Goal: Complete application form: Complete application form

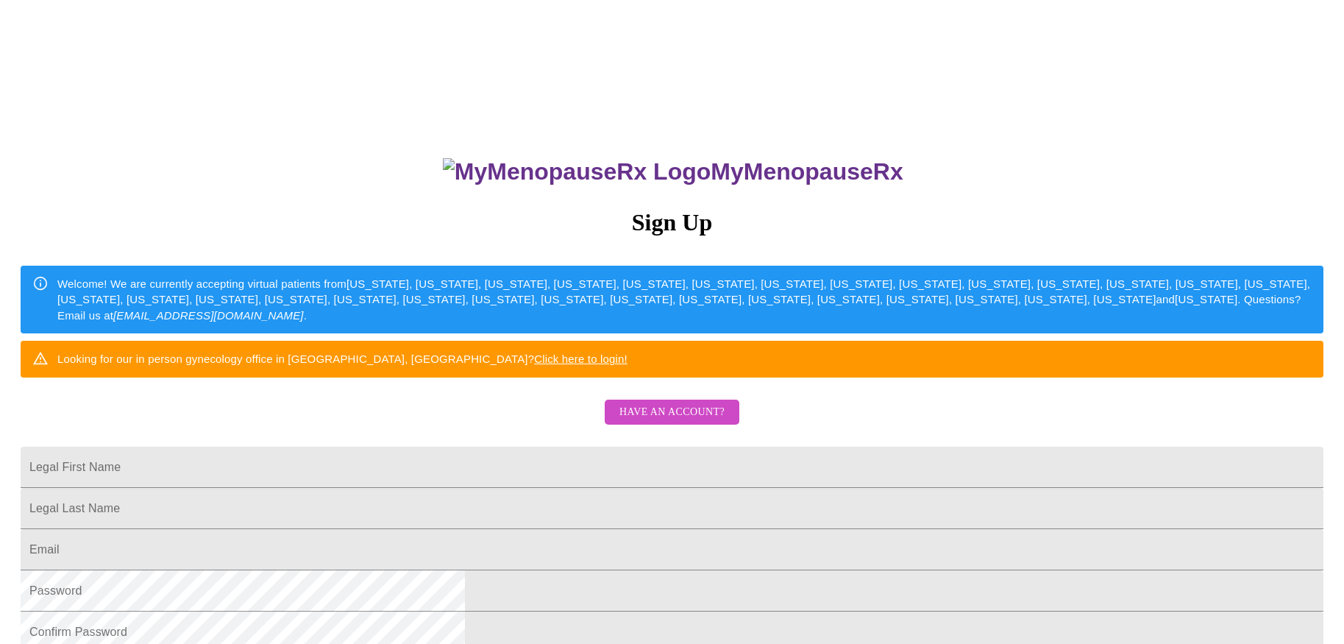
click at [643, 425] on button "Have an account?" at bounding box center [672, 413] width 135 height 26
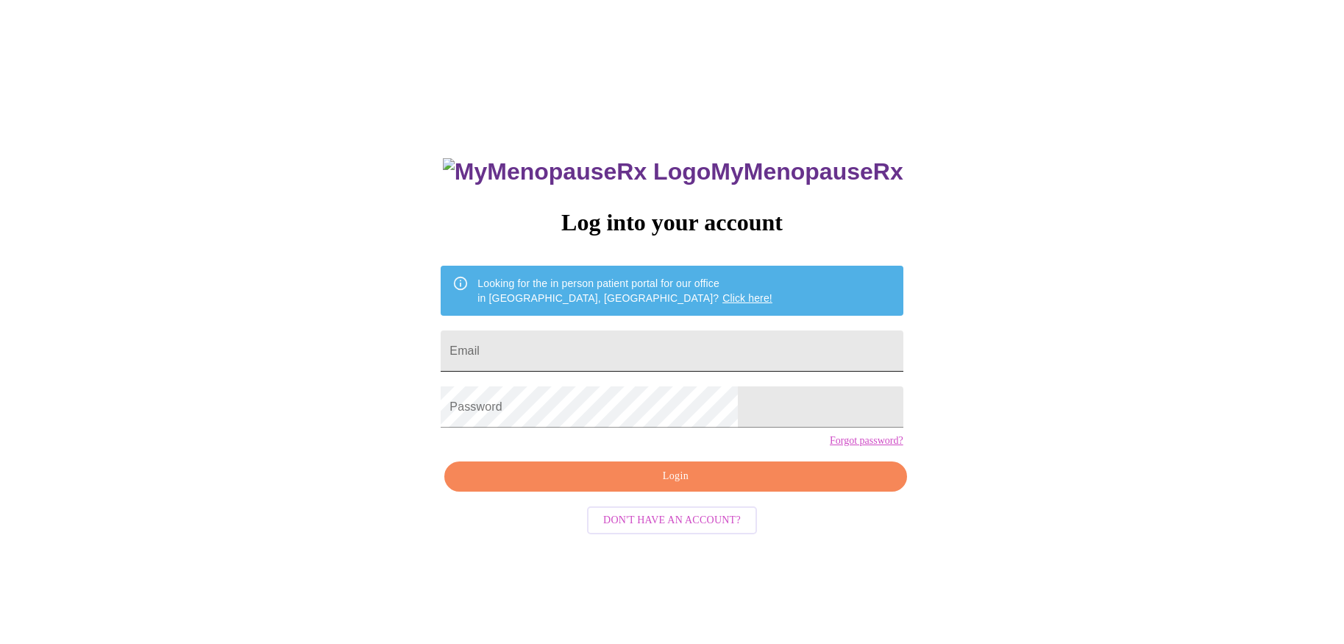
click at [606, 339] on input "Email" at bounding box center [672, 350] width 462 height 41
type input "[EMAIL_ADDRESS][DOMAIN_NAME]"
click at [659, 486] on span "Login" at bounding box center [675, 476] width 428 height 18
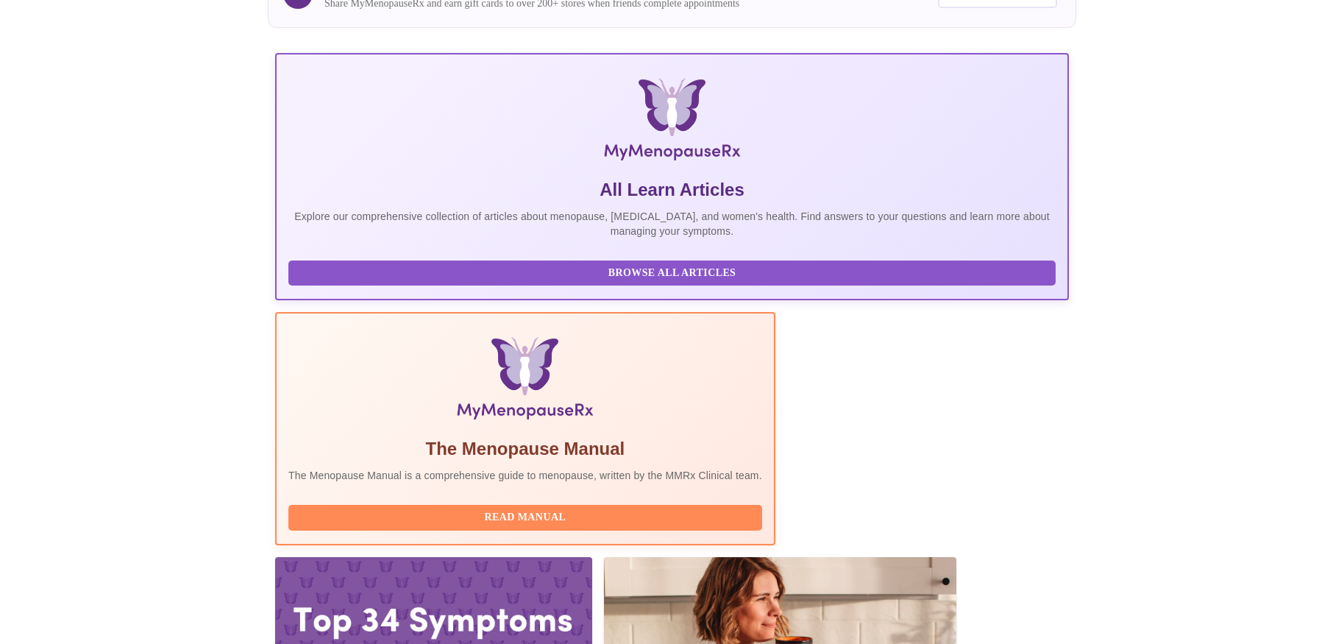
scroll to position [162, 0]
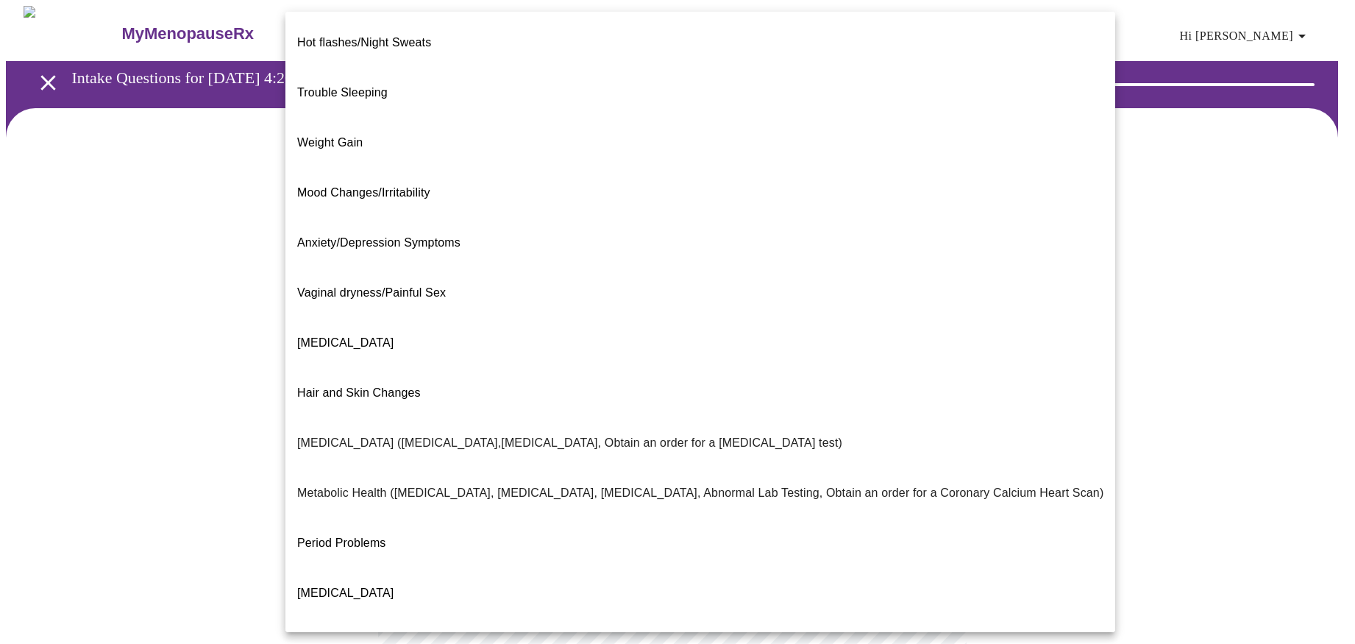
click at [675, 299] on body "MyMenopauseRx Appointments Messaging Labs Uploads Medications Community Refer a…" at bounding box center [678, 448] width 1344 height 885
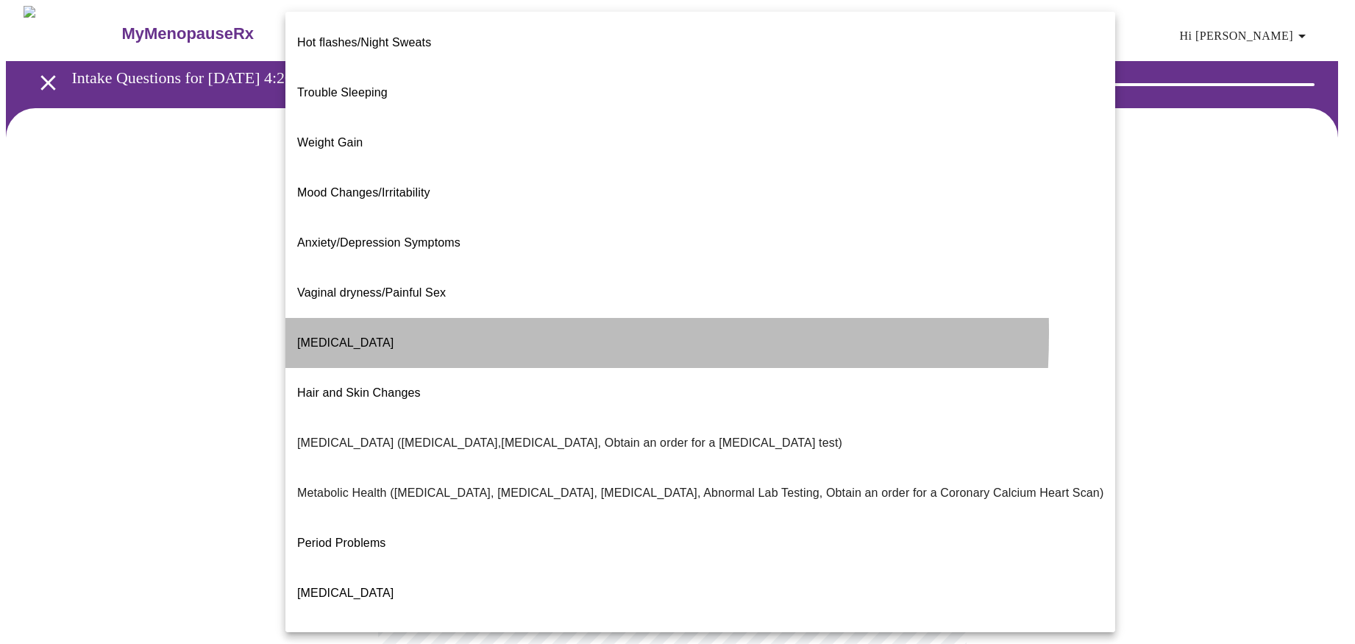
click at [340, 336] on span "[MEDICAL_DATA]" at bounding box center [345, 342] width 96 height 13
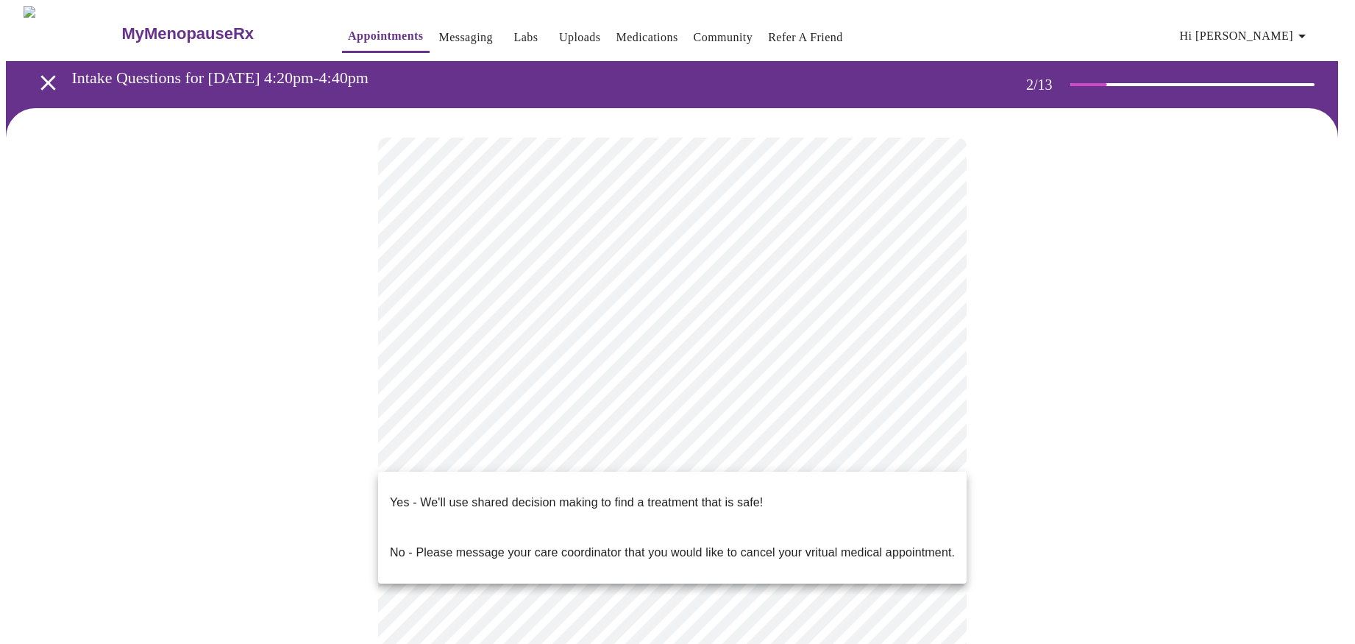
click at [500, 445] on body "MyMenopauseRx Appointments Messaging Labs Uploads Medications Community Refer a…" at bounding box center [678, 444] width 1344 height 876
click at [493, 494] on p "Yes - We'll use shared decision making to find a treatment that is safe!" at bounding box center [576, 503] width 373 height 18
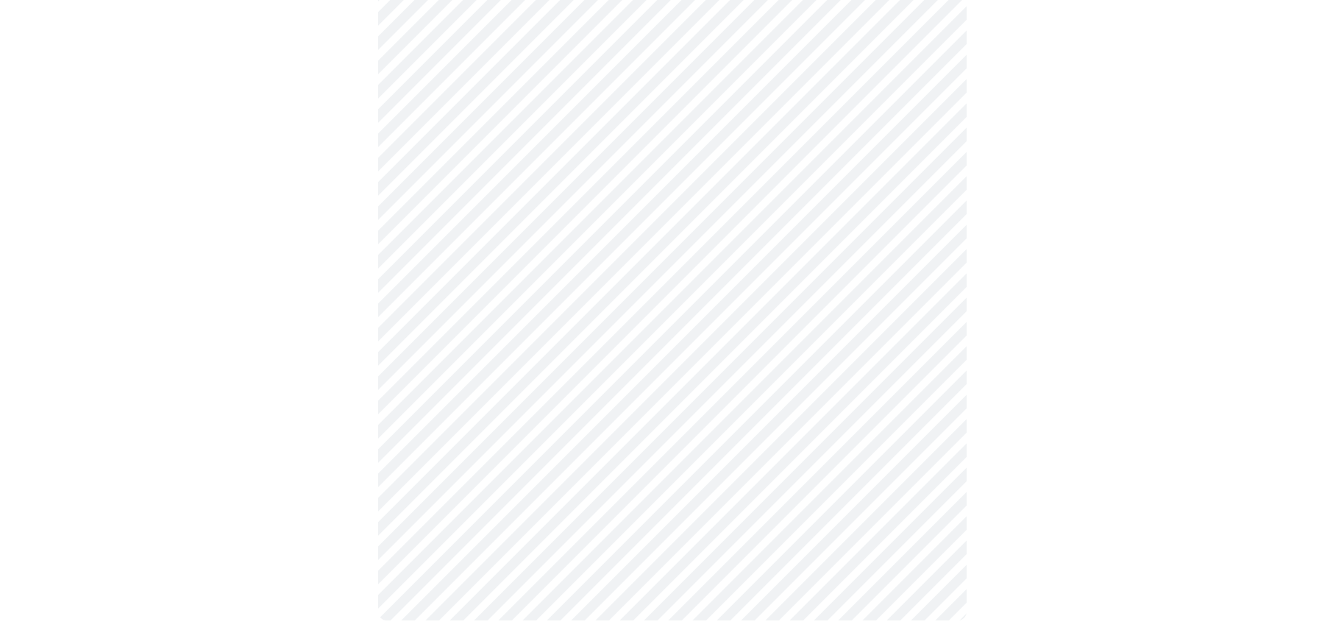
scroll to position [191, 0]
click at [788, 118] on body "MyMenopauseRx Appointments Messaging Labs Uploads Medications Community Refer a…" at bounding box center [678, 232] width 1344 height 835
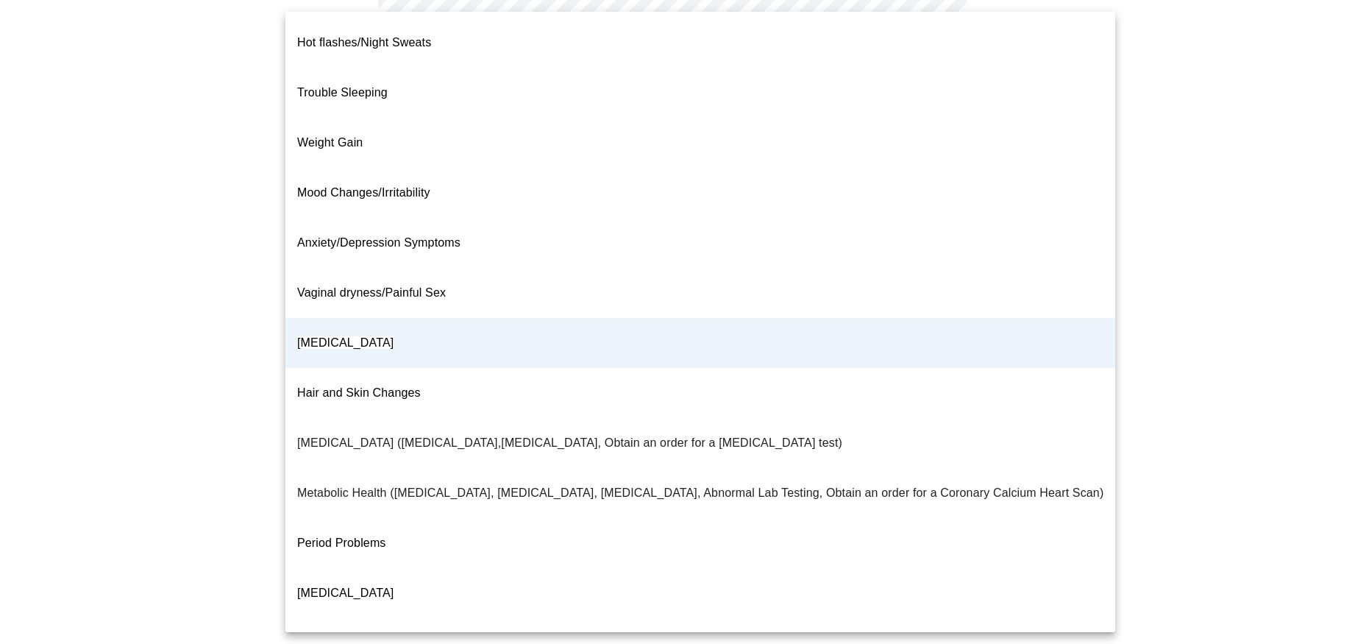
drag, startPoint x: 162, startPoint y: 168, endPoint x: 169, endPoint y: 164, distance: 7.6
click at [162, 167] on div at bounding box center [677, 322] width 1355 height 644
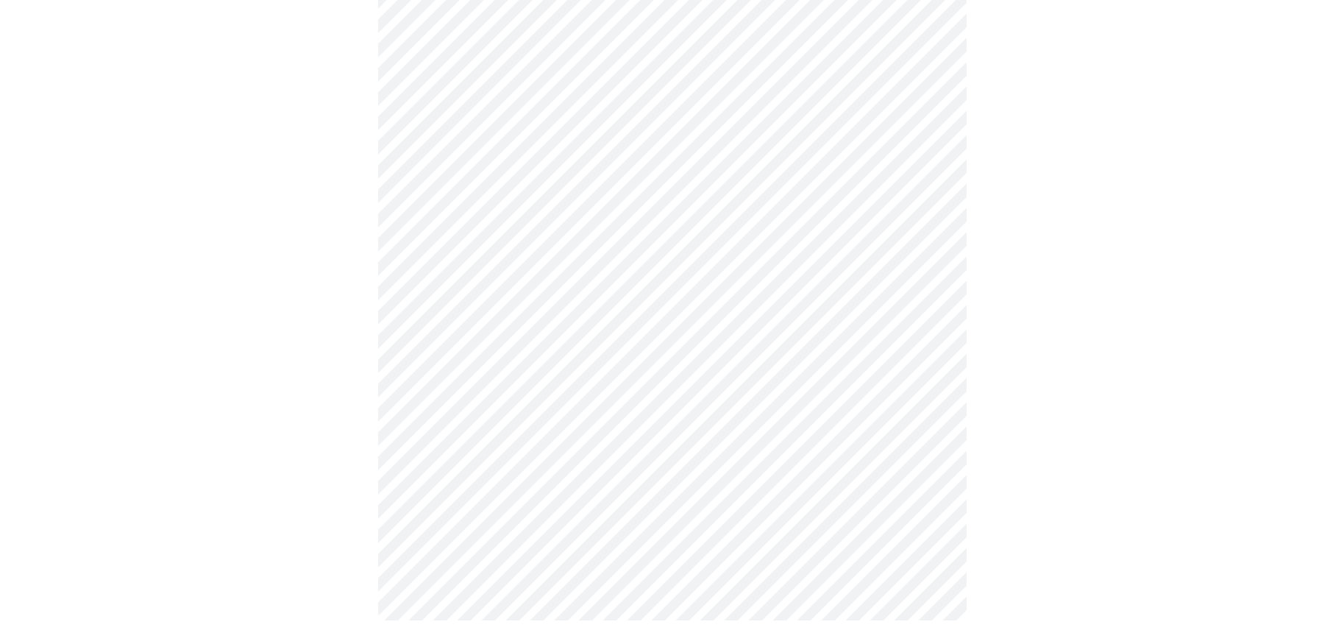
click at [338, 430] on div at bounding box center [672, 283] width 1333 height 733
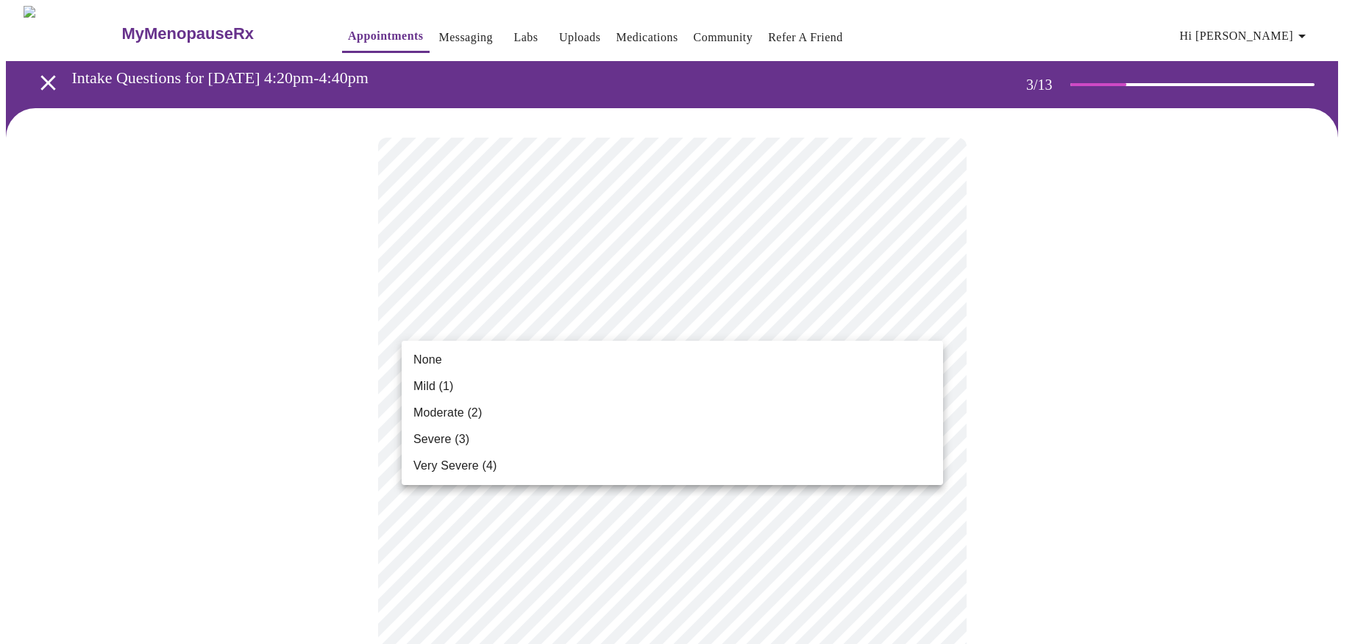
click at [432, 387] on span "Mild (1)" at bounding box center [434, 386] width 40 height 18
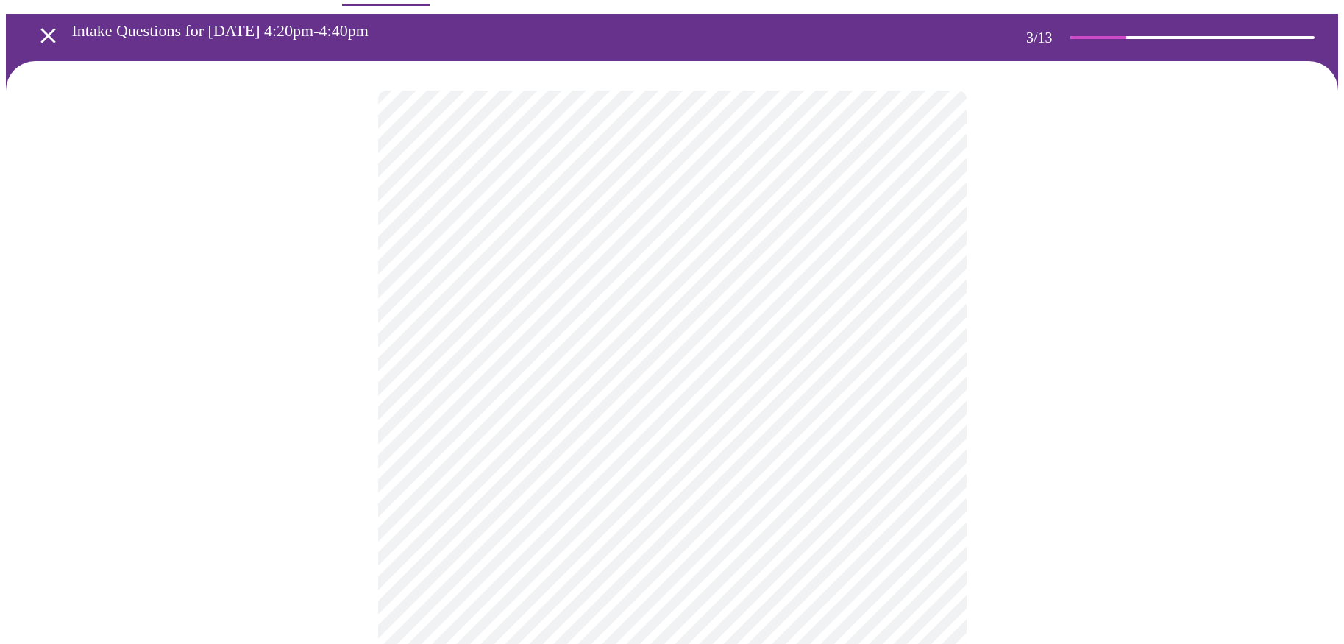
scroll to position [74, 0]
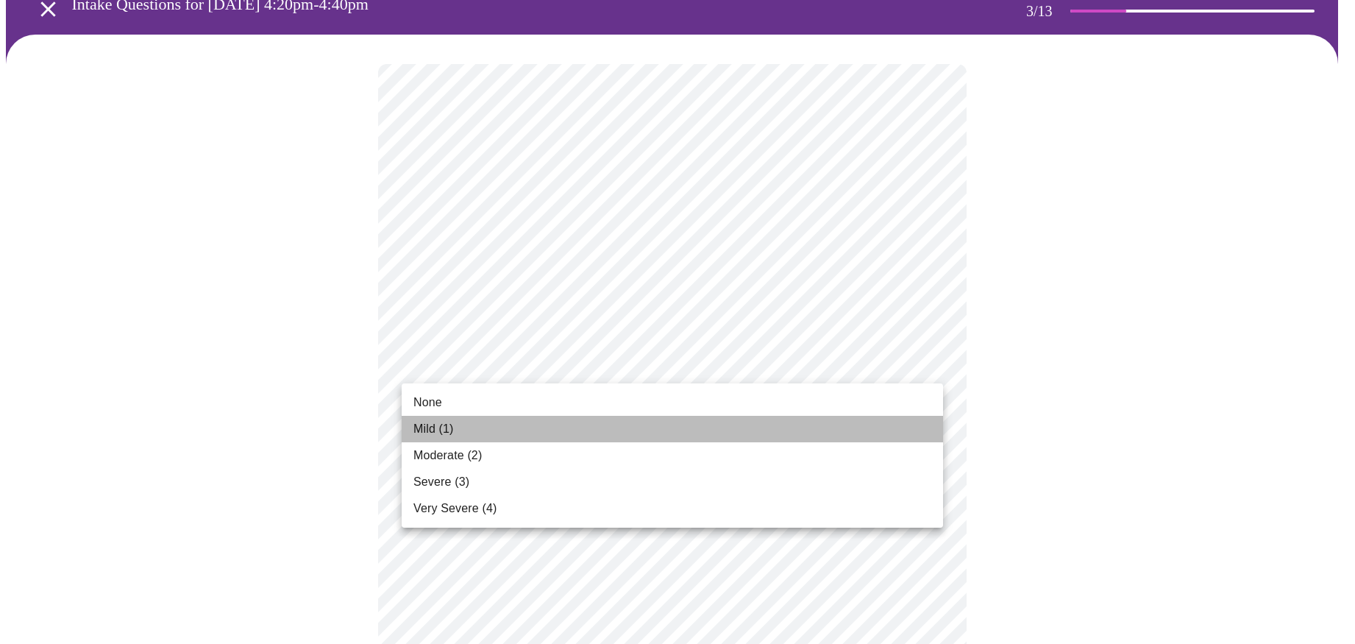
click at [456, 424] on li "Mild (1)" at bounding box center [673, 429] width 542 height 26
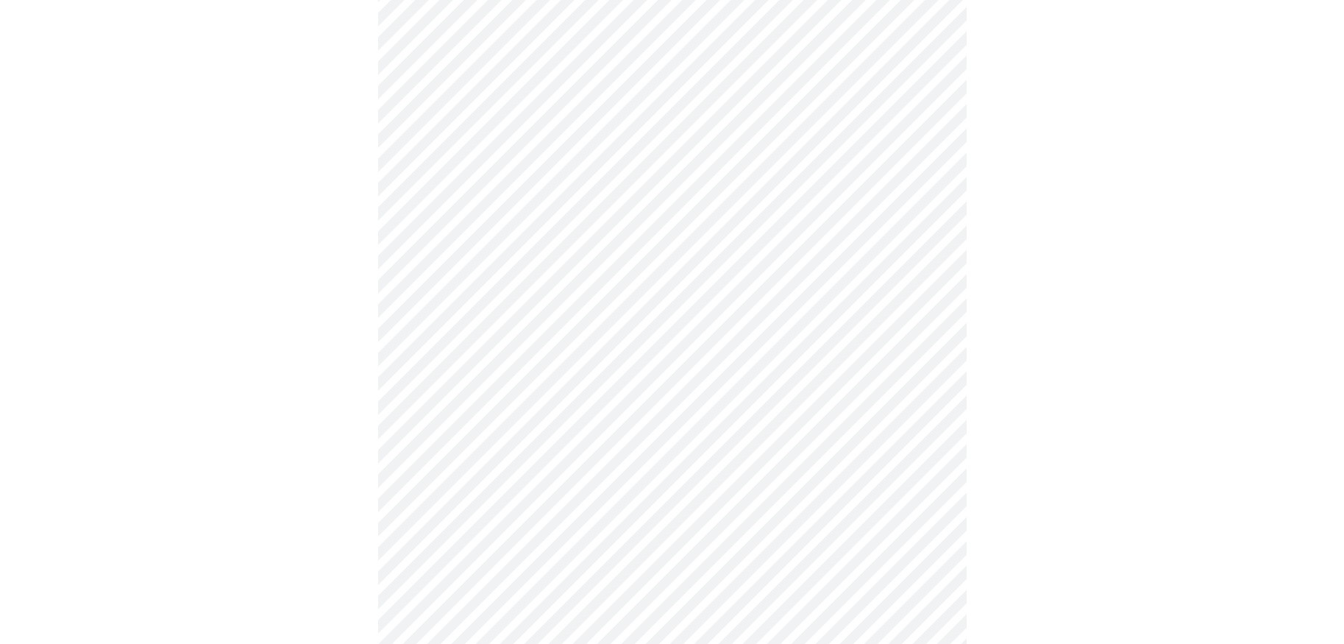
scroll to position [221, 0]
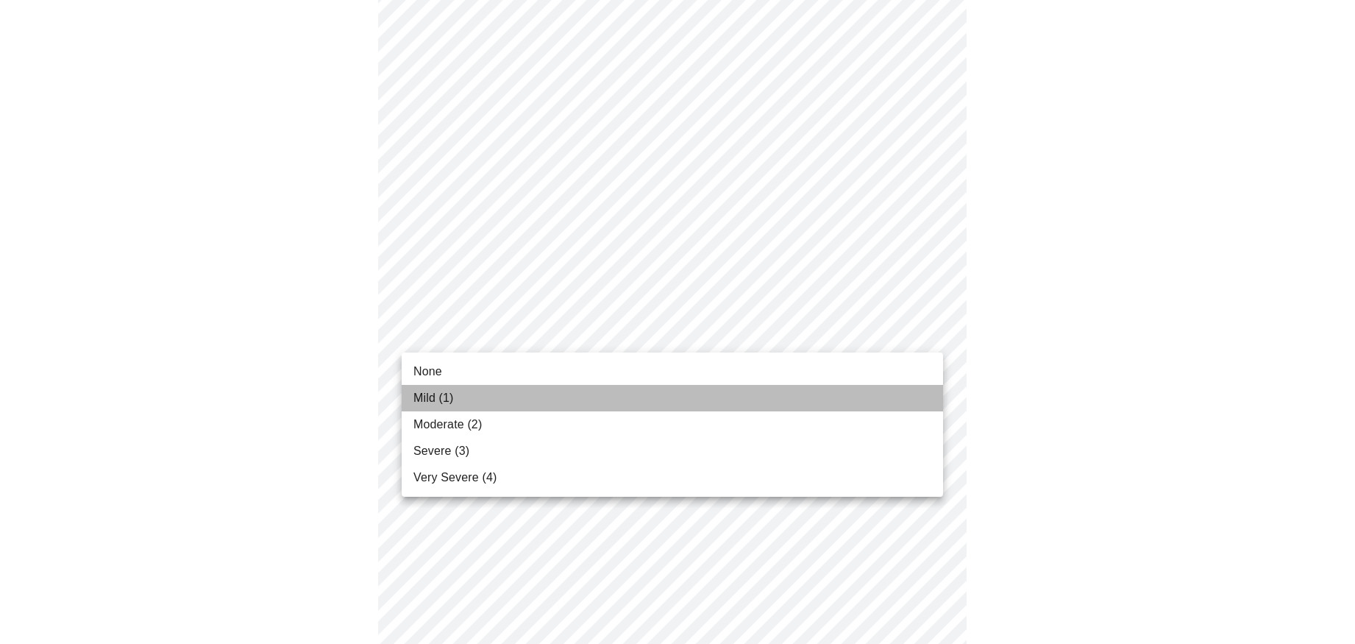
click at [439, 394] on span "Mild (1)" at bounding box center [434, 398] width 40 height 18
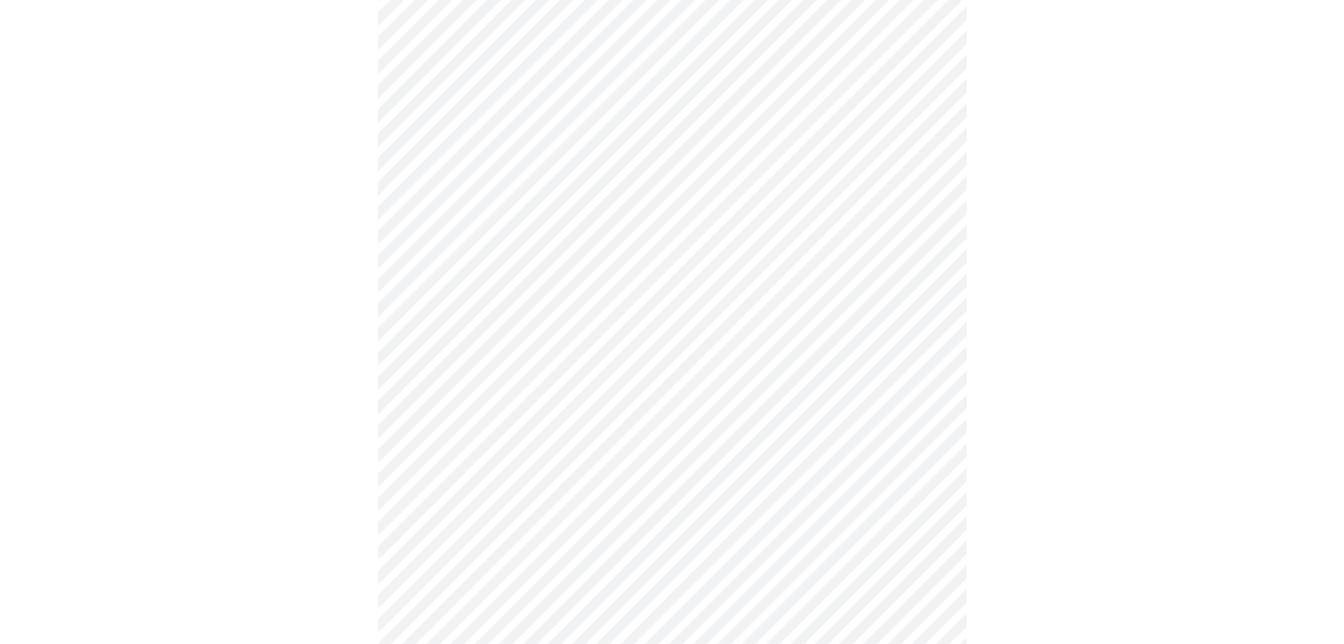
scroll to position [368, 0]
click at [666, 304] on body "MyMenopauseRx Appointments Messaging Labs Uploads Medications Community Refer a…" at bounding box center [678, 586] width 1344 height 1896
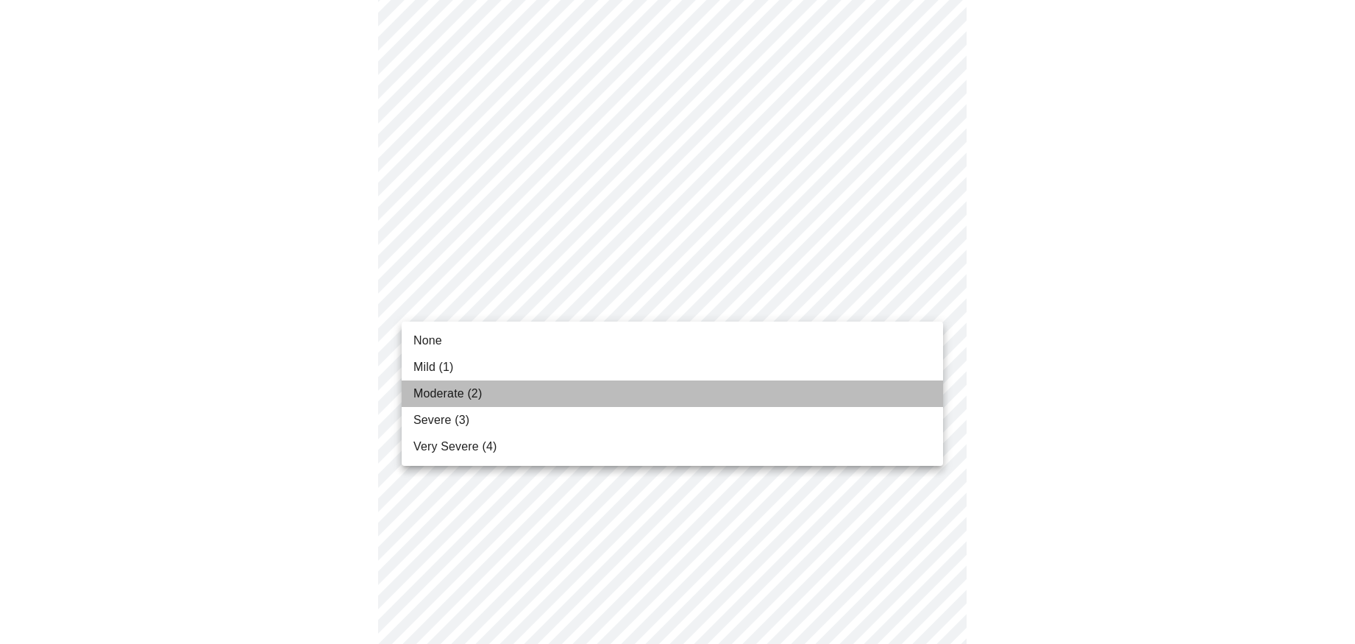
click at [460, 391] on span "Moderate (2)" at bounding box center [448, 394] width 68 height 18
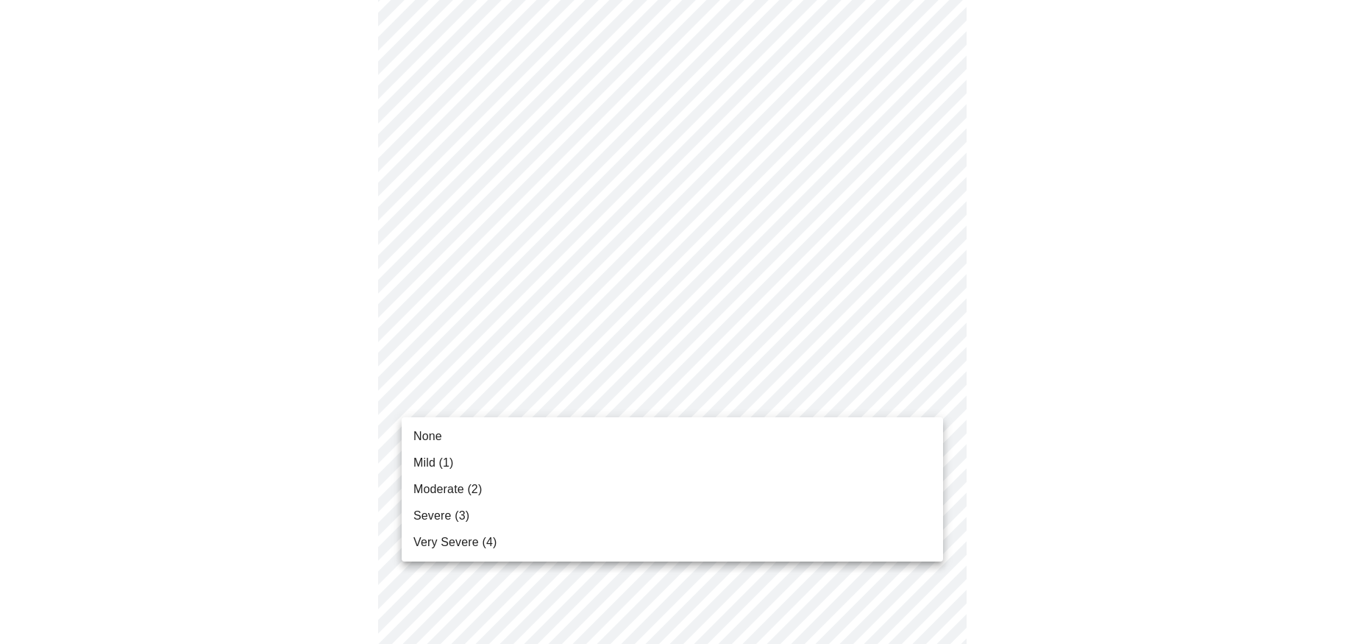
click at [595, 393] on body "MyMenopauseRx Appointments Messaging Labs Uploads Medications Community Refer a…" at bounding box center [678, 575] width 1344 height 1875
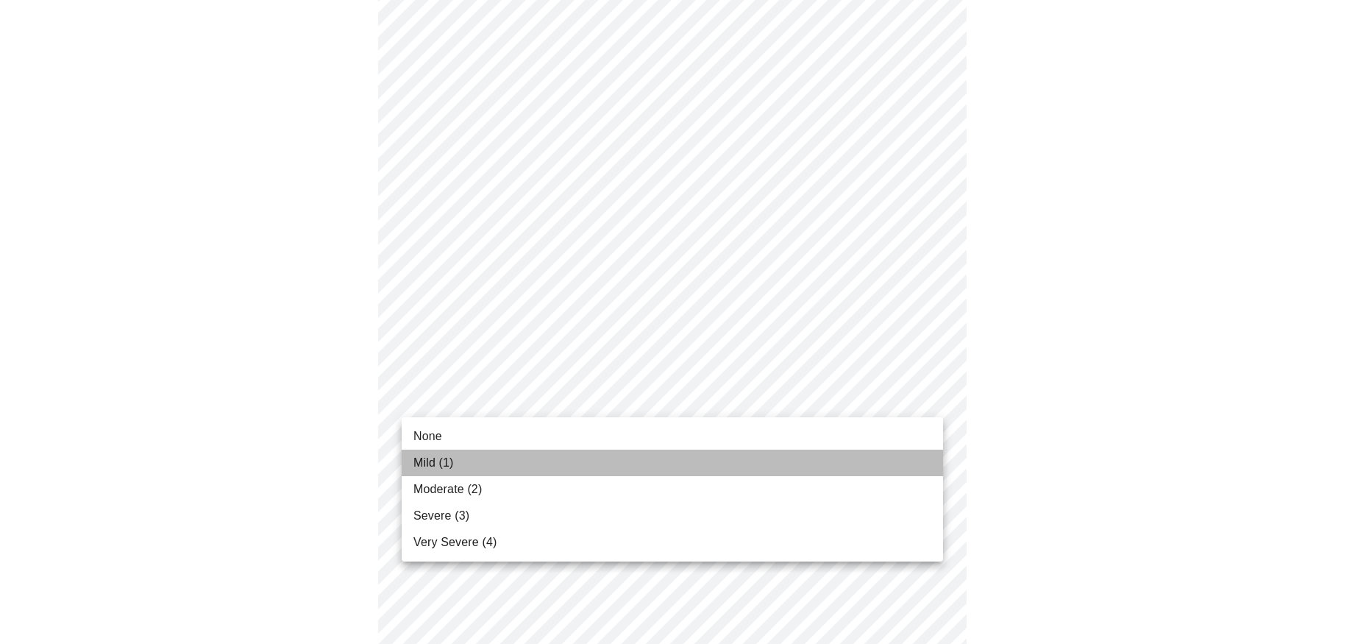
click at [469, 462] on li "Mild (1)" at bounding box center [673, 463] width 542 height 26
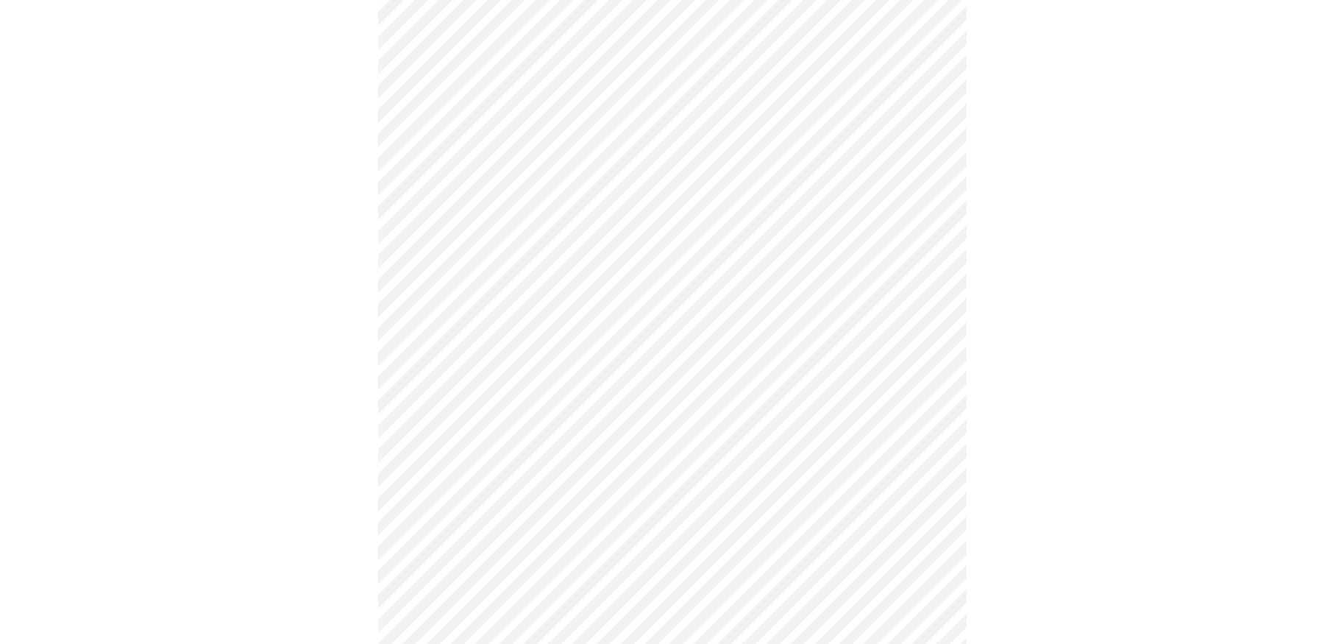
scroll to position [515, 0]
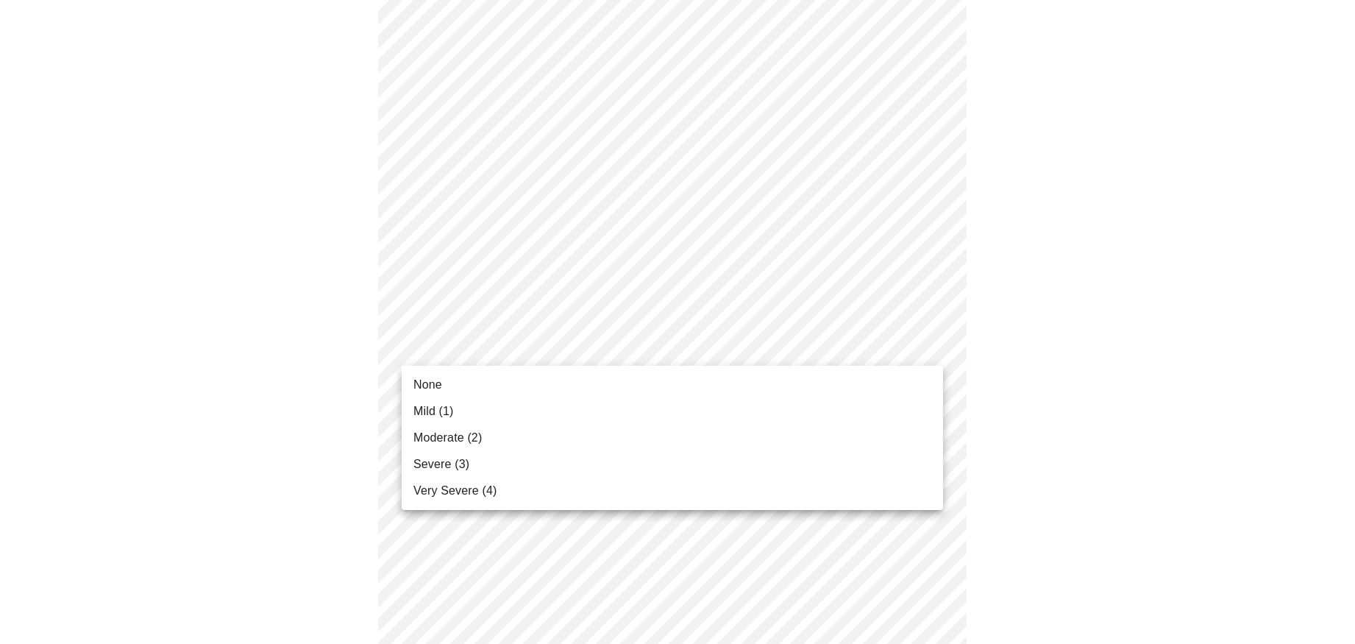
click at [561, 336] on body "MyMenopauseRx Appointments Messaging Labs Uploads Medications Community Refer a…" at bounding box center [678, 418] width 1344 height 1854
click at [464, 414] on li "Mild (1)" at bounding box center [673, 411] width 542 height 26
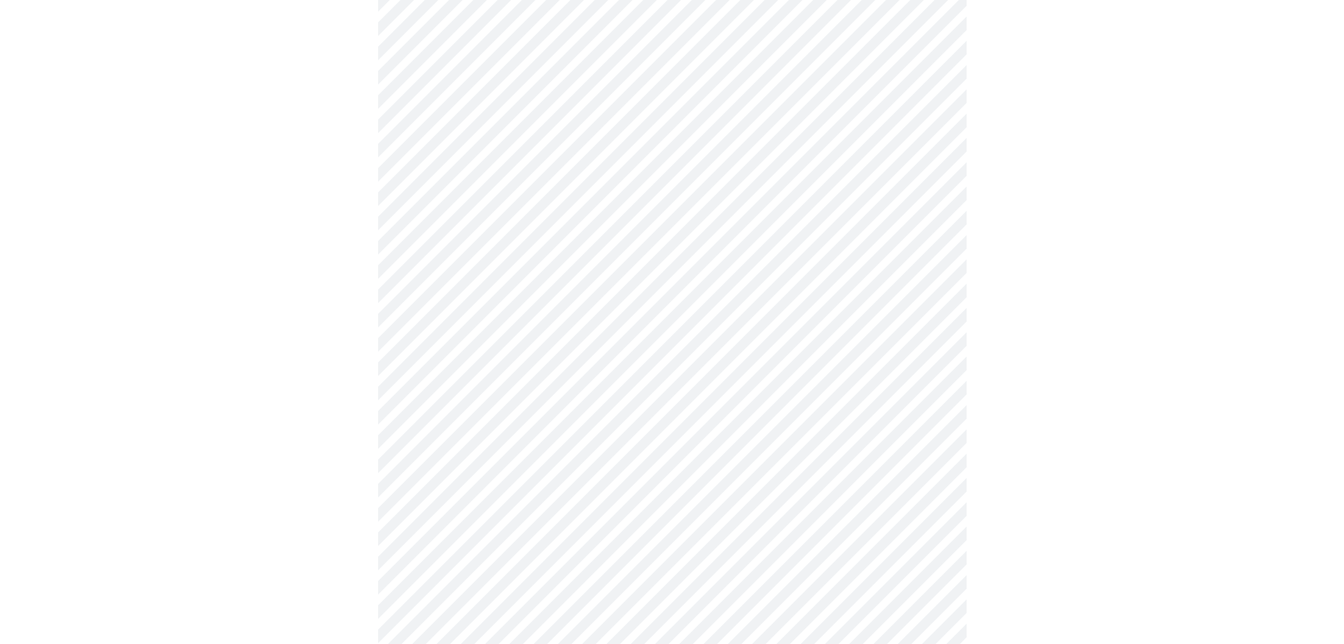
scroll to position [662, 0]
click at [648, 311] on body "MyMenopauseRx Appointments Messaging Labs Uploads Medications Community Refer a…" at bounding box center [672, 261] width 1333 height 1834
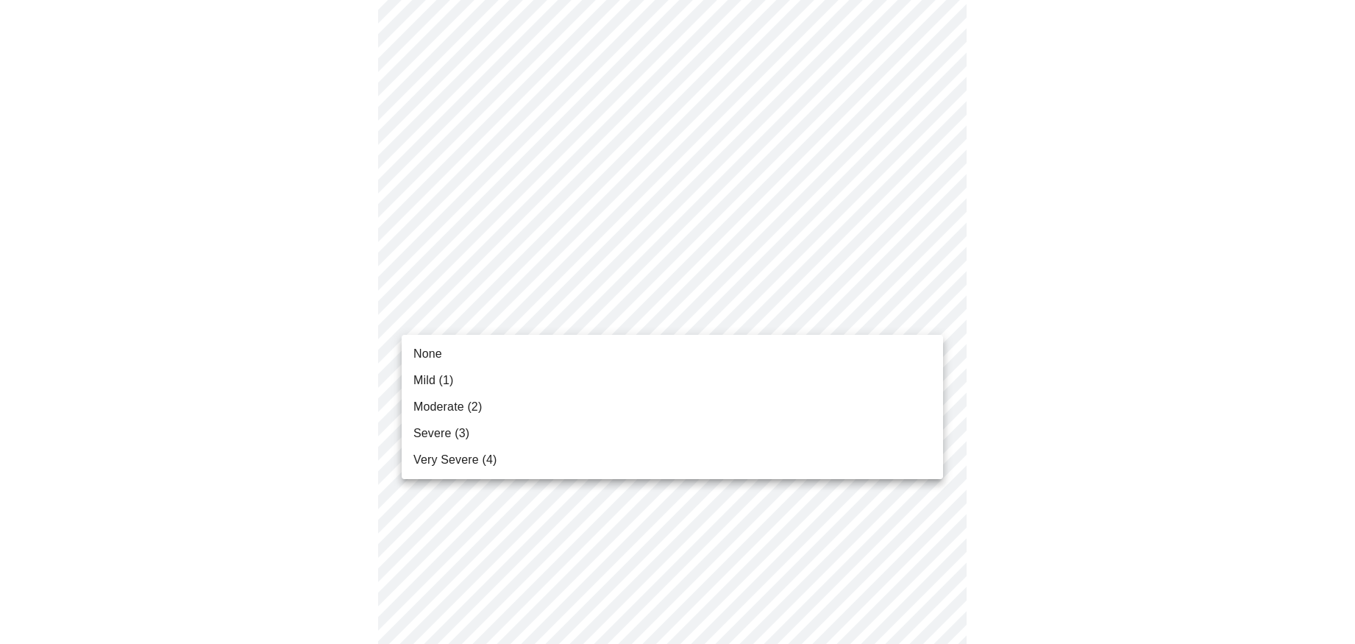
click at [481, 405] on li "Moderate (2)" at bounding box center [673, 407] width 542 height 26
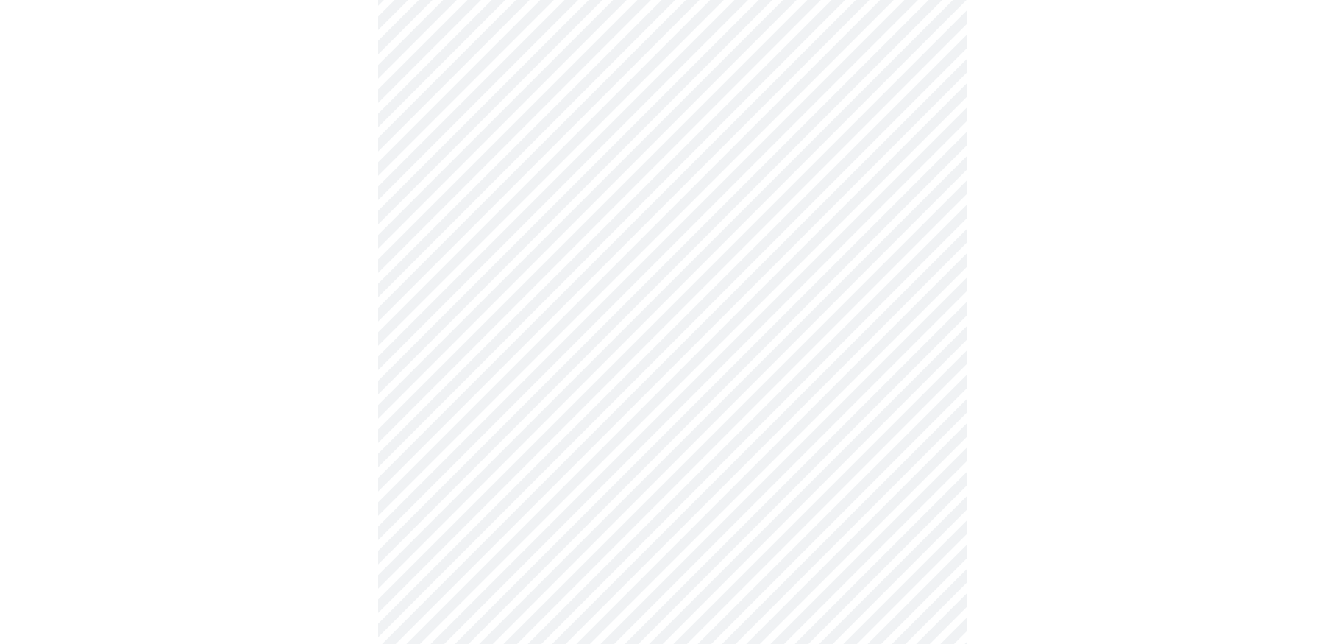
scroll to position [809, 0]
click at [601, 284] on body "MyMenopauseRx Appointments Messaging Labs Uploads Medications Community Refer a…" at bounding box center [678, 102] width 1344 height 1813
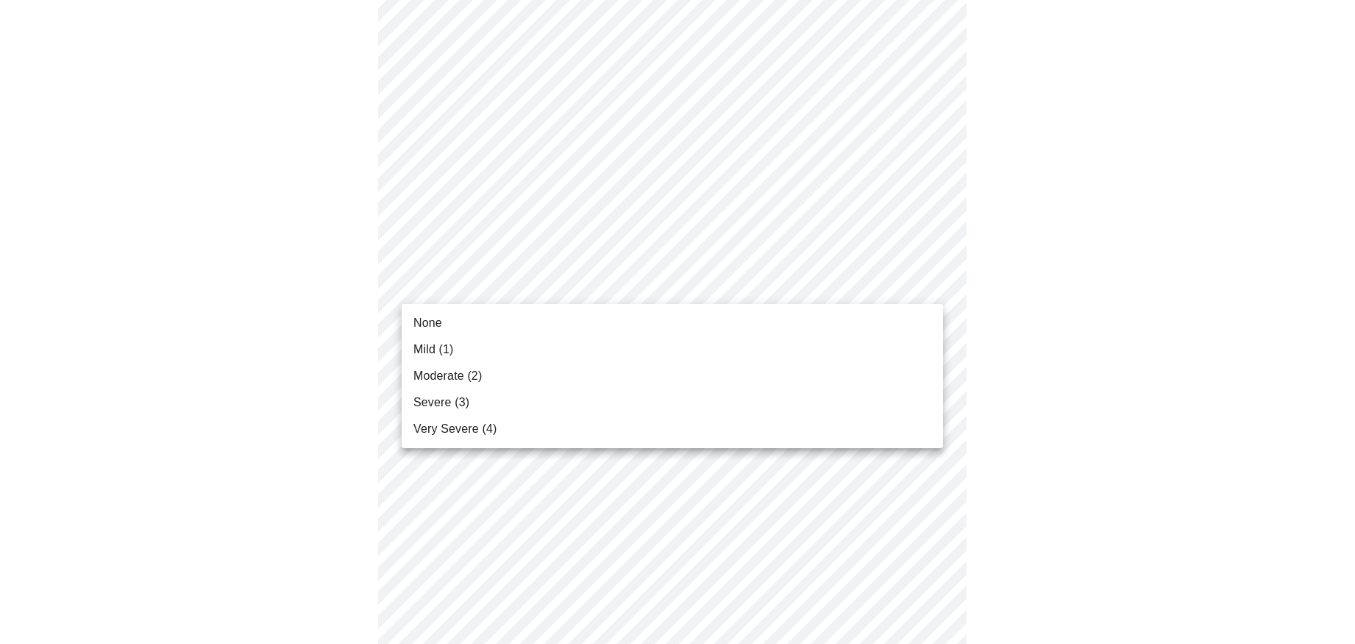
click at [528, 432] on li "Very Severe (4)" at bounding box center [673, 429] width 542 height 26
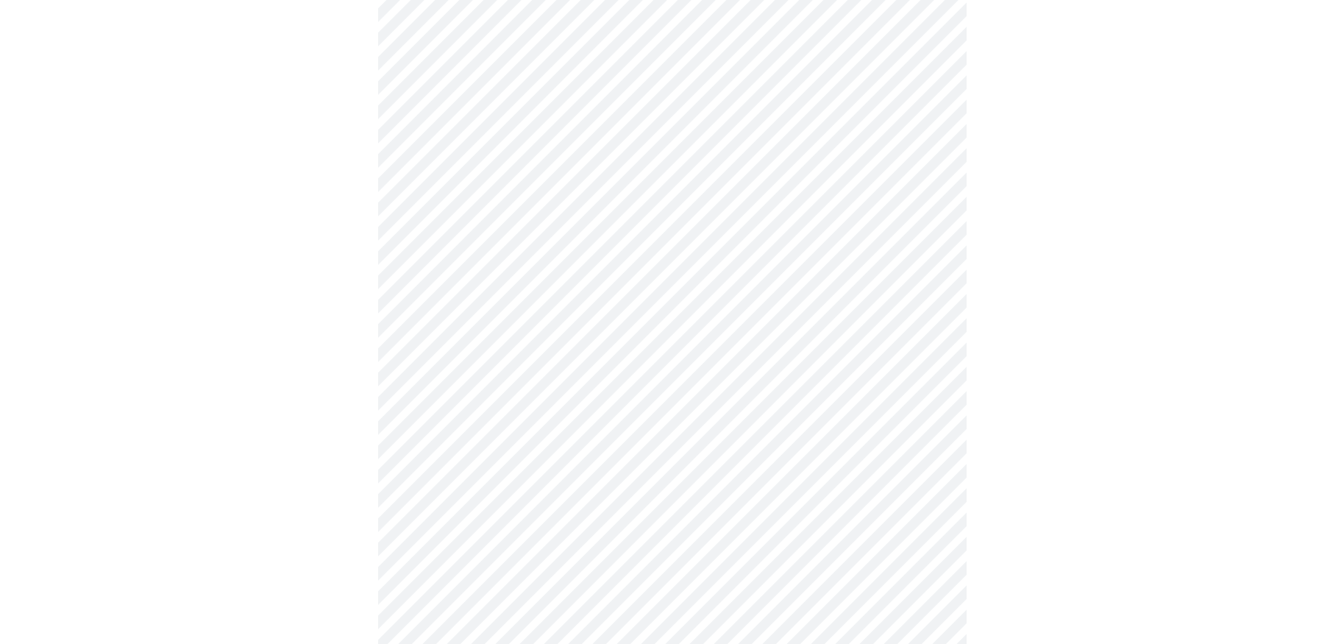
scroll to position [883, 0]
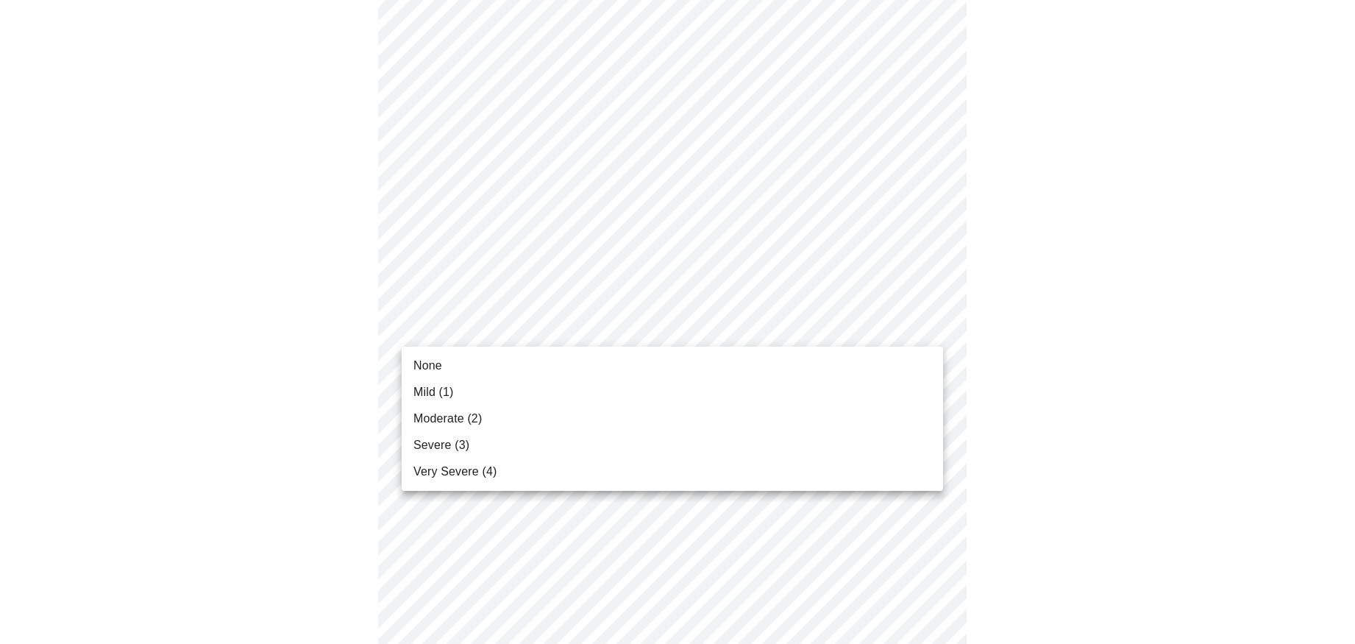
click at [560, 319] on body "MyMenopauseRx Appointments Messaging Labs Uploads Medications Community Refer a…" at bounding box center [678, 19] width 1344 height 1793
click at [514, 361] on li "None" at bounding box center [673, 365] width 542 height 26
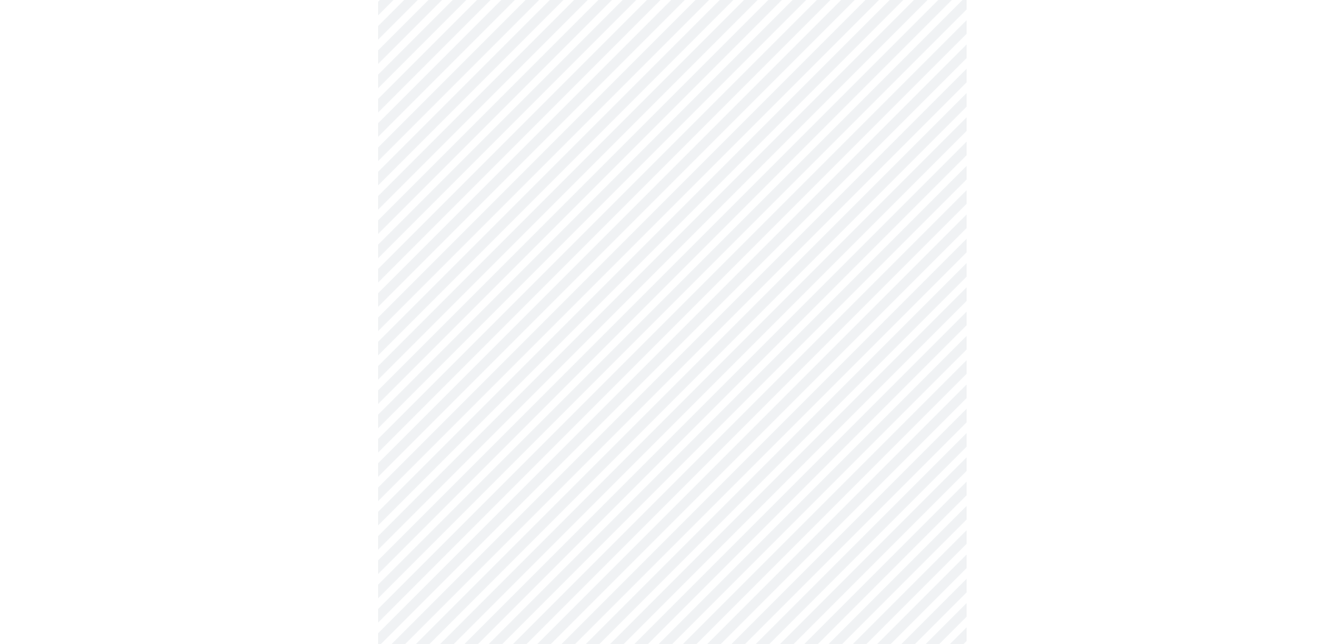
scroll to position [1030, 0]
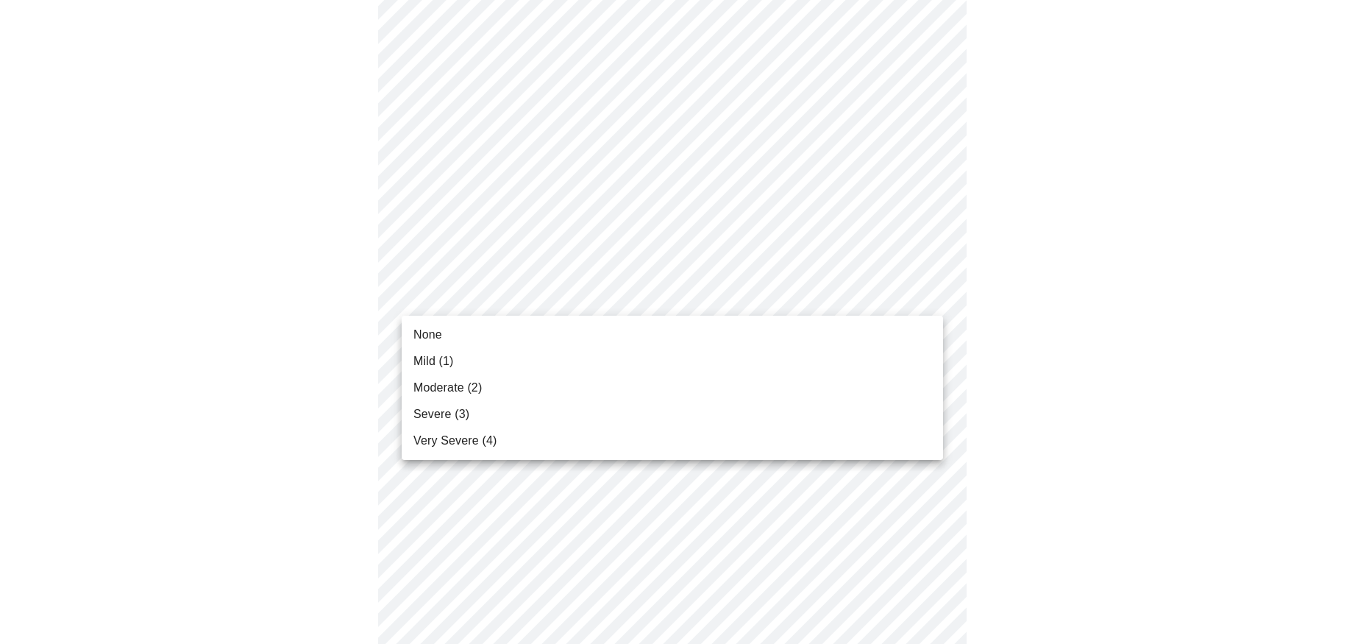
click at [584, 330] on li "None" at bounding box center [673, 335] width 542 height 26
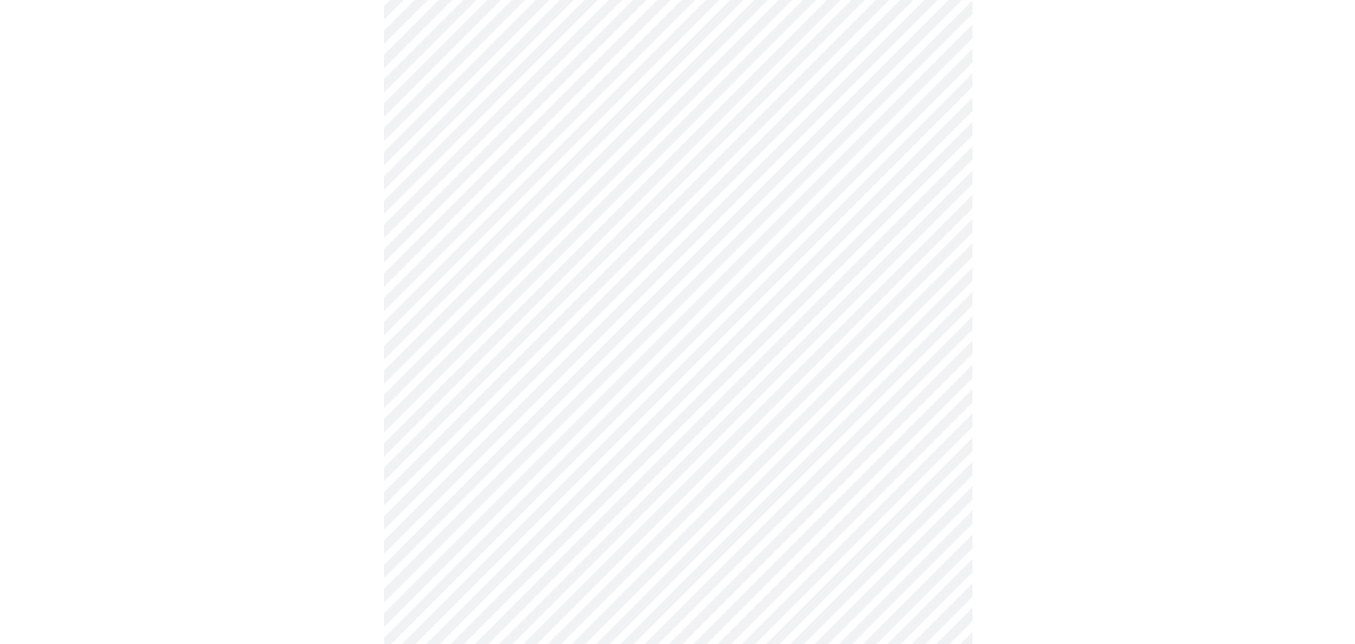
scroll to position [1104, 0]
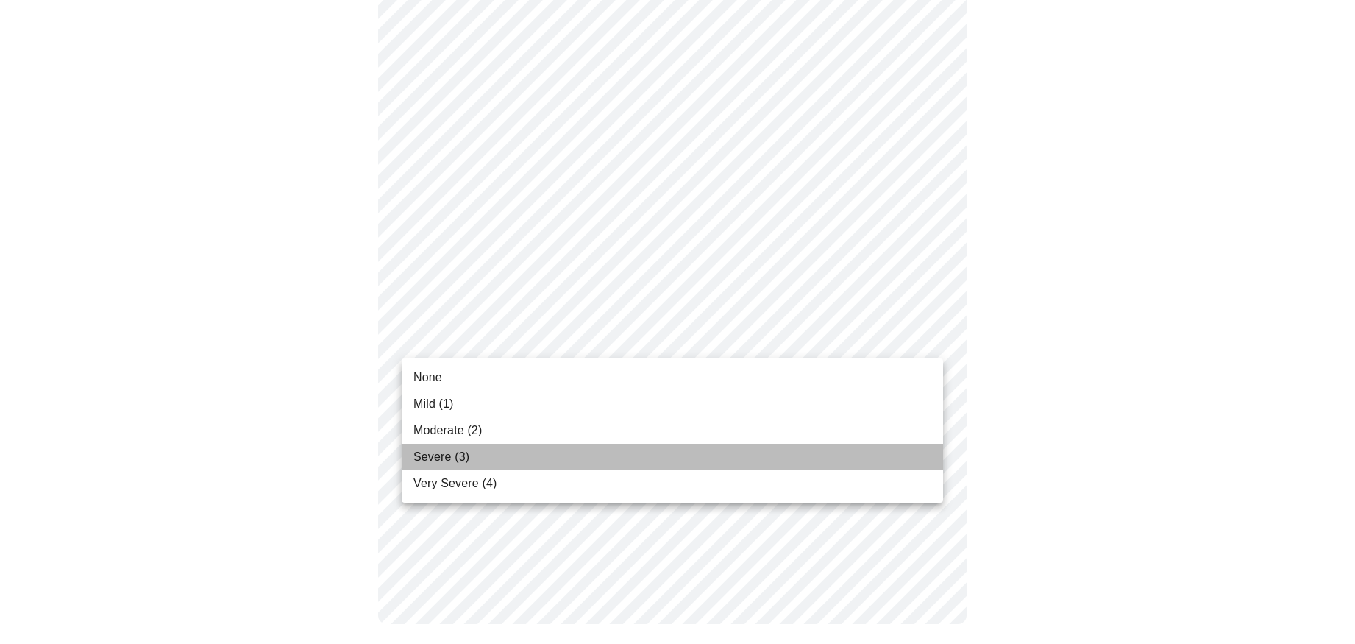
click at [492, 454] on li "Severe (3)" at bounding box center [673, 457] width 542 height 26
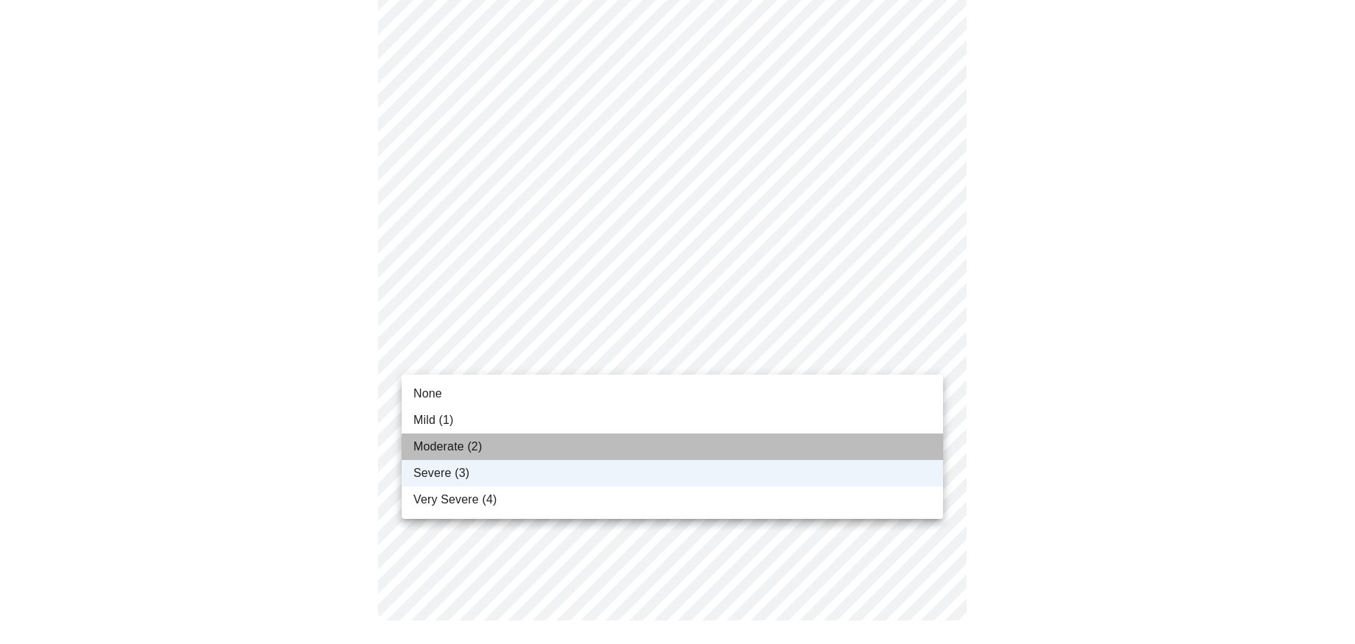
click at [485, 449] on li "Moderate (2)" at bounding box center [673, 446] width 542 height 26
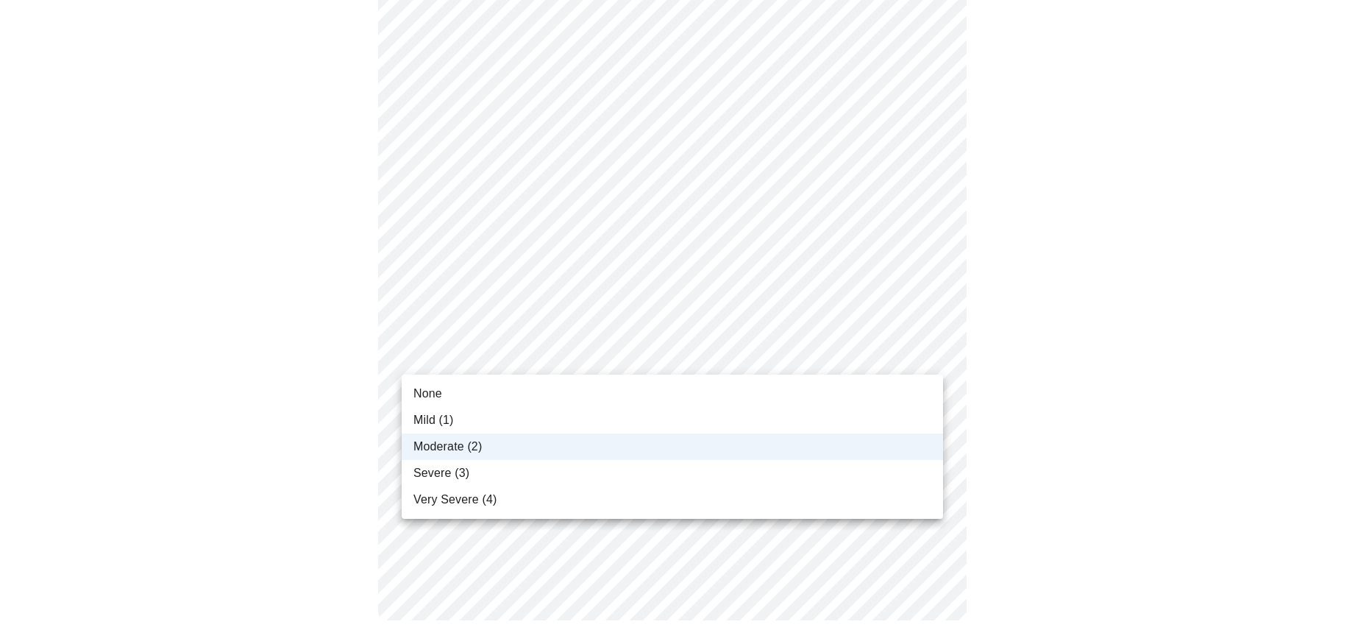
click at [592, 348] on div at bounding box center [677, 322] width 1355 height 644
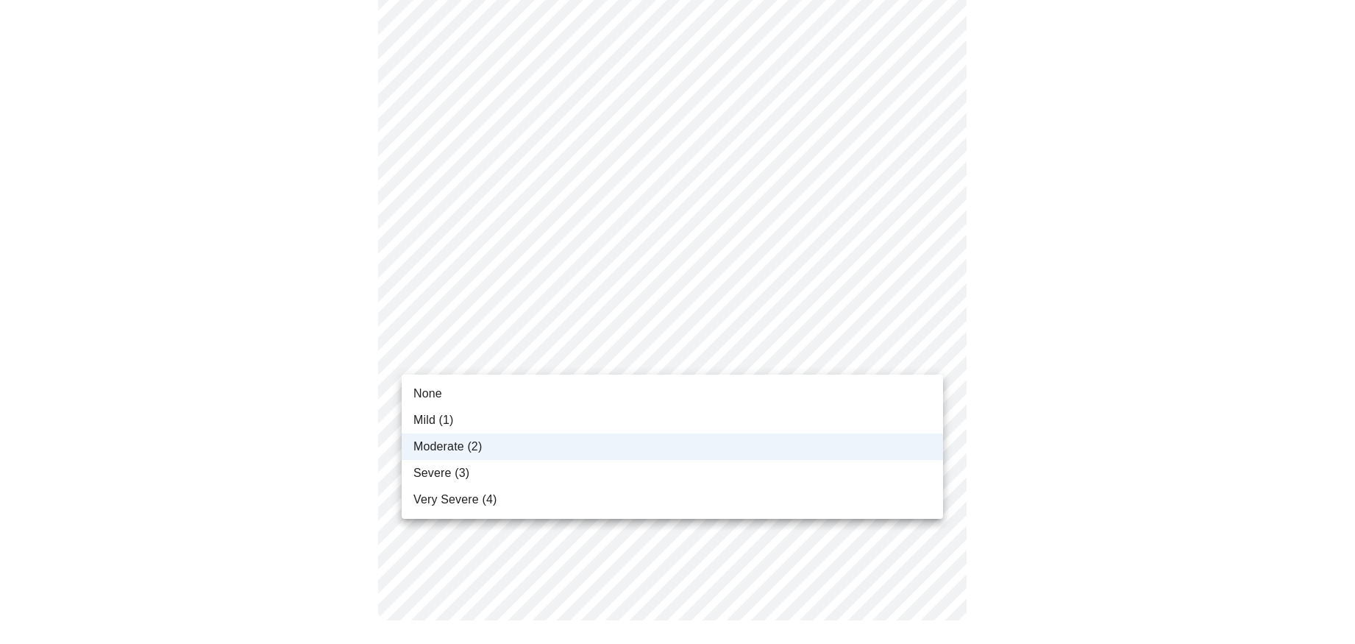
click at [772, 358] on div at bounding box center [677, 322] width 1355 height 644
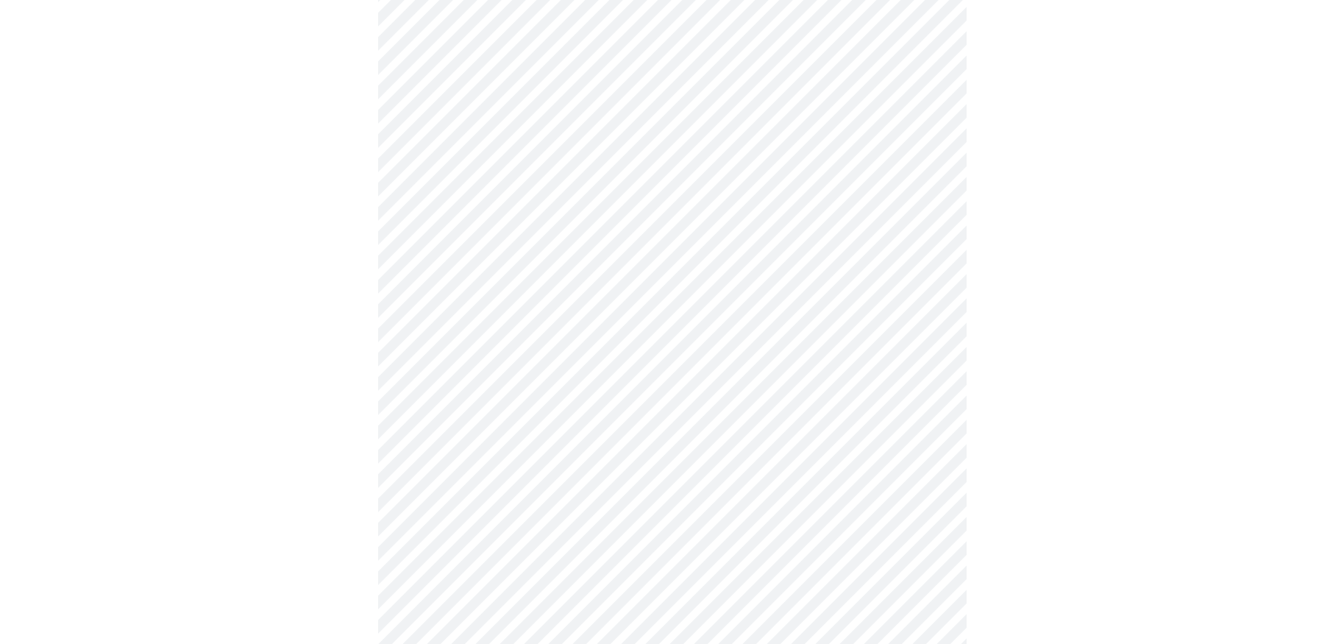
scroll to position [442, 0]
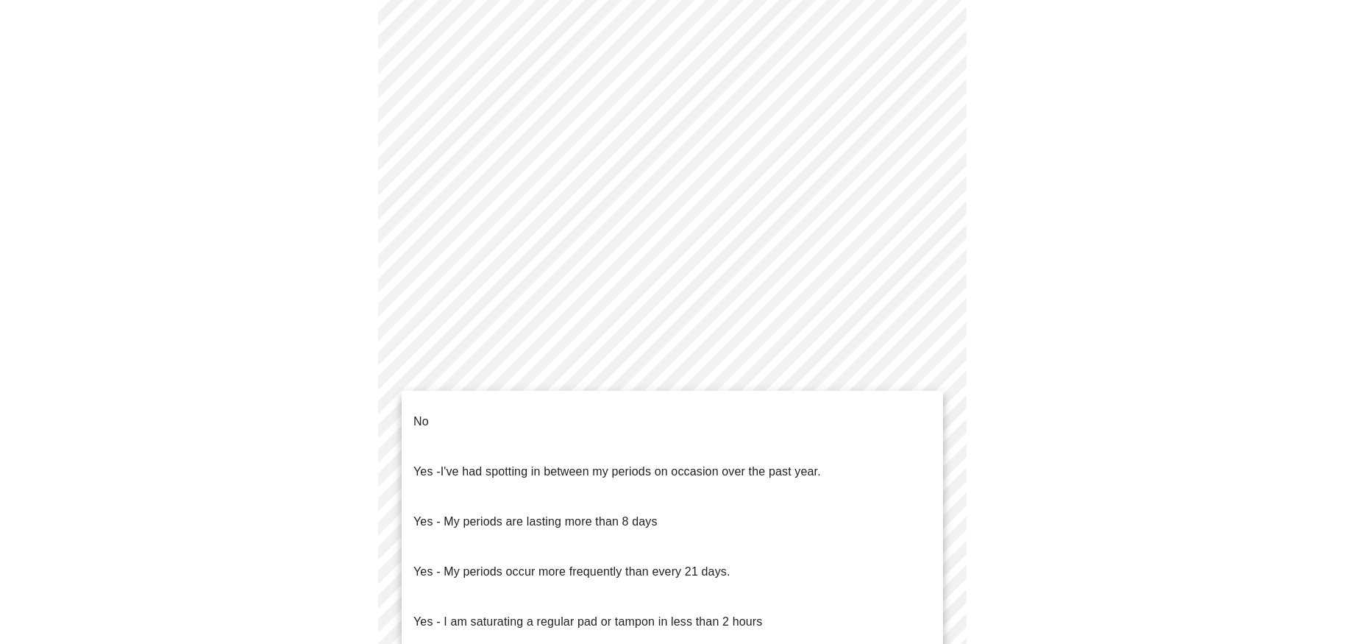
click at [580, 407] on body "MyMenopauseRx Appointments Messaging Labs Uploads Medications Community Refer a…" at bounding box center [678, 260] width 1344 height 1393
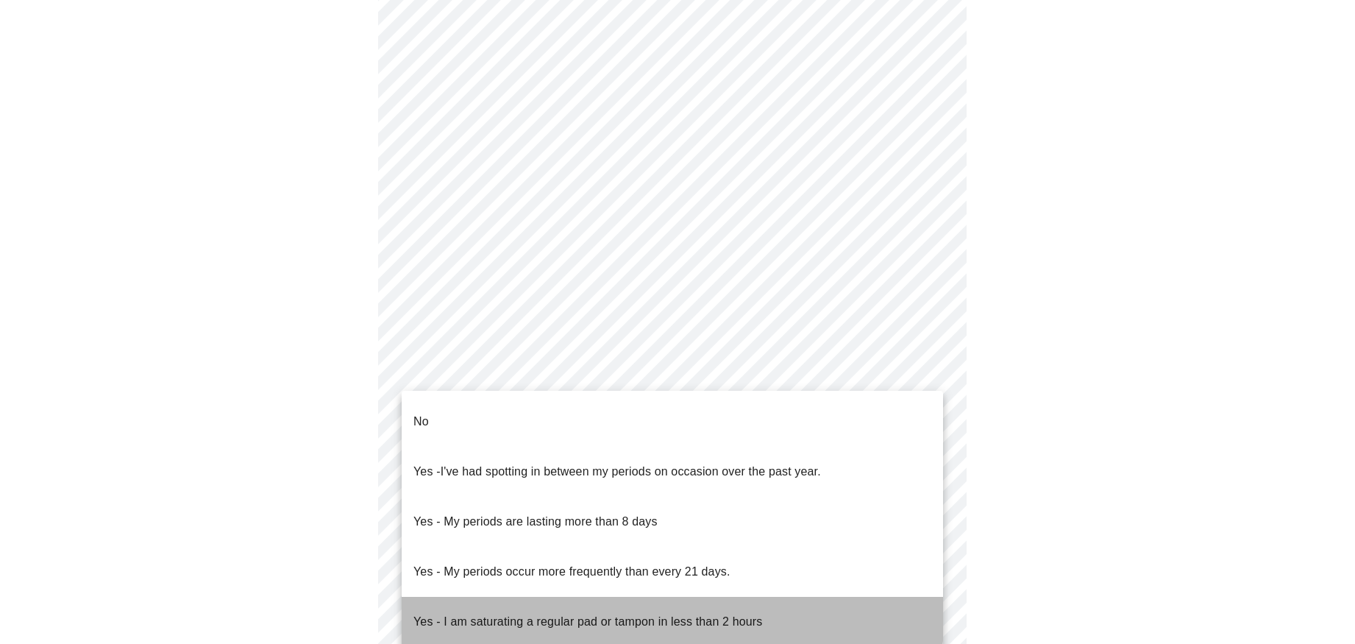
click at [651, 613] on p "Yes - I am saturating a regular pad or tampon in less than 2 hours" at bounding box center [588, 622] width 349 height 18
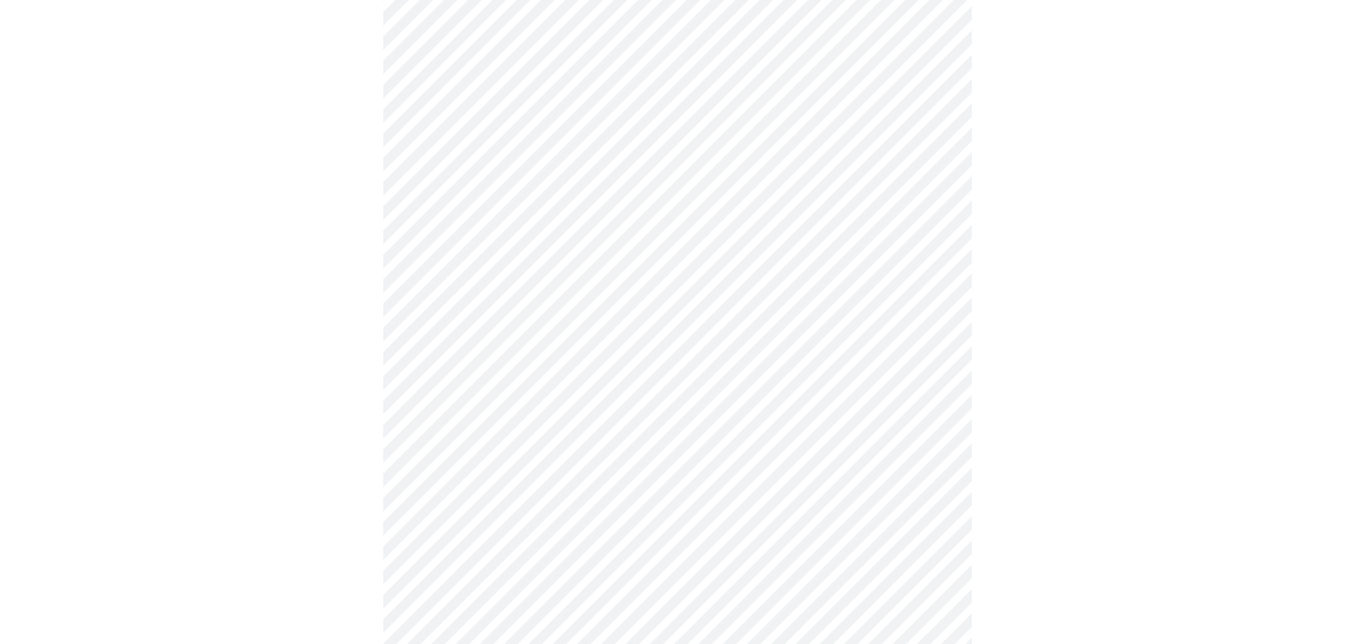
click at [464, 503] on body "MyMenopauseRx Appointments Messaging Labs Uploads Medications Community Refer a…" at bounding box center [678, 256] width 1344 height 1384
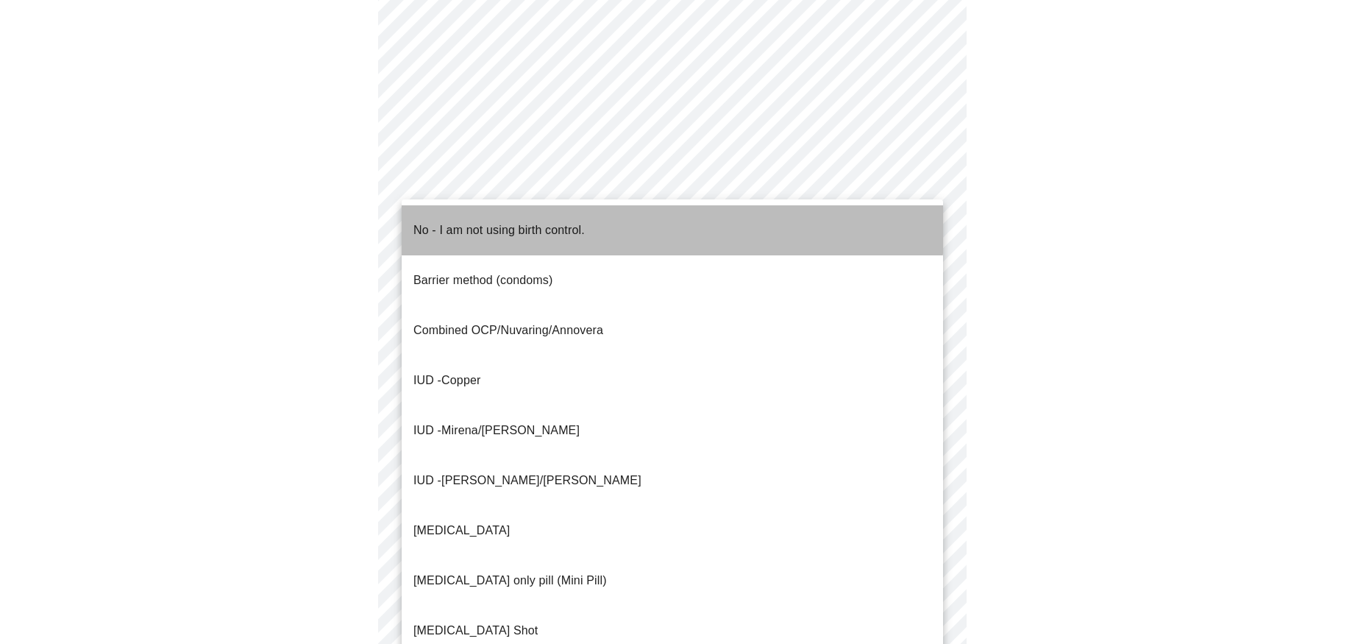
click at [460, 221] on p "No - I am not using birth control." at bounding box center [499, 230] width 171 height 18
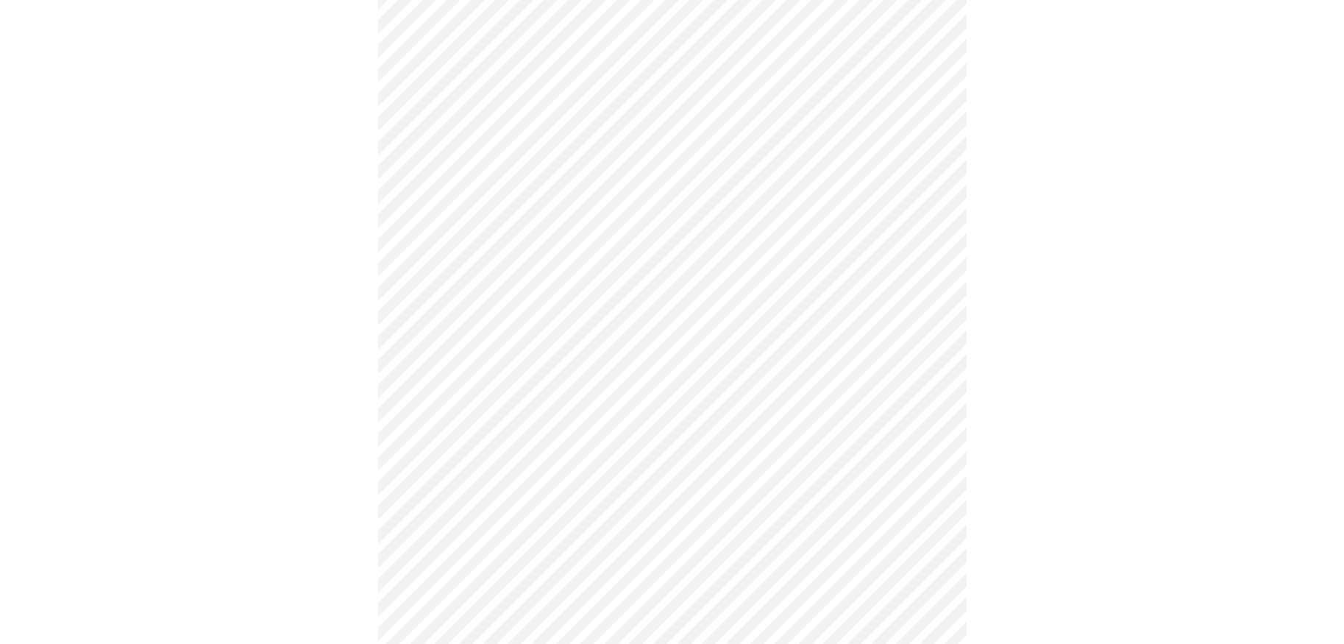
scroll to position [658, 0]
click at [475, 399] on body "MyMenopauseRx Appointments Messaging Labs Uploads Medications Community Refer a…" at bounding box center [678, 35] width 1344 height 1375
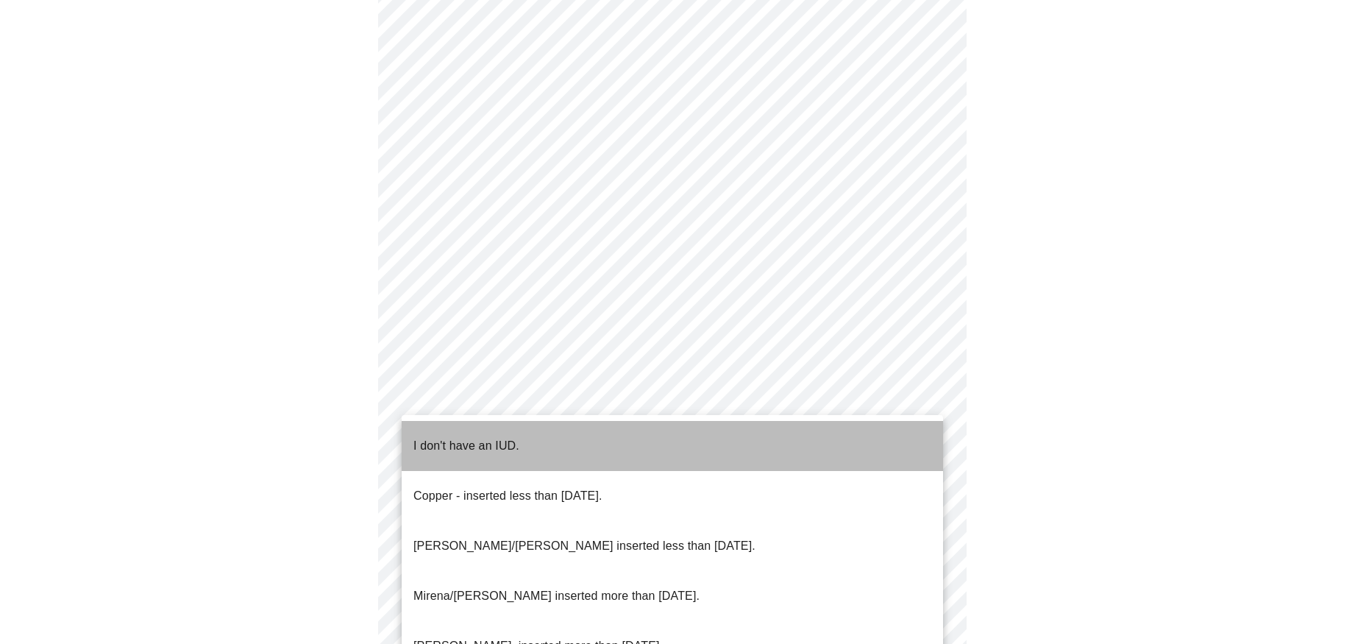
click at [475, 437] on p "I don't have an IUD." at bounding box center [467, 446] width 106 height 18
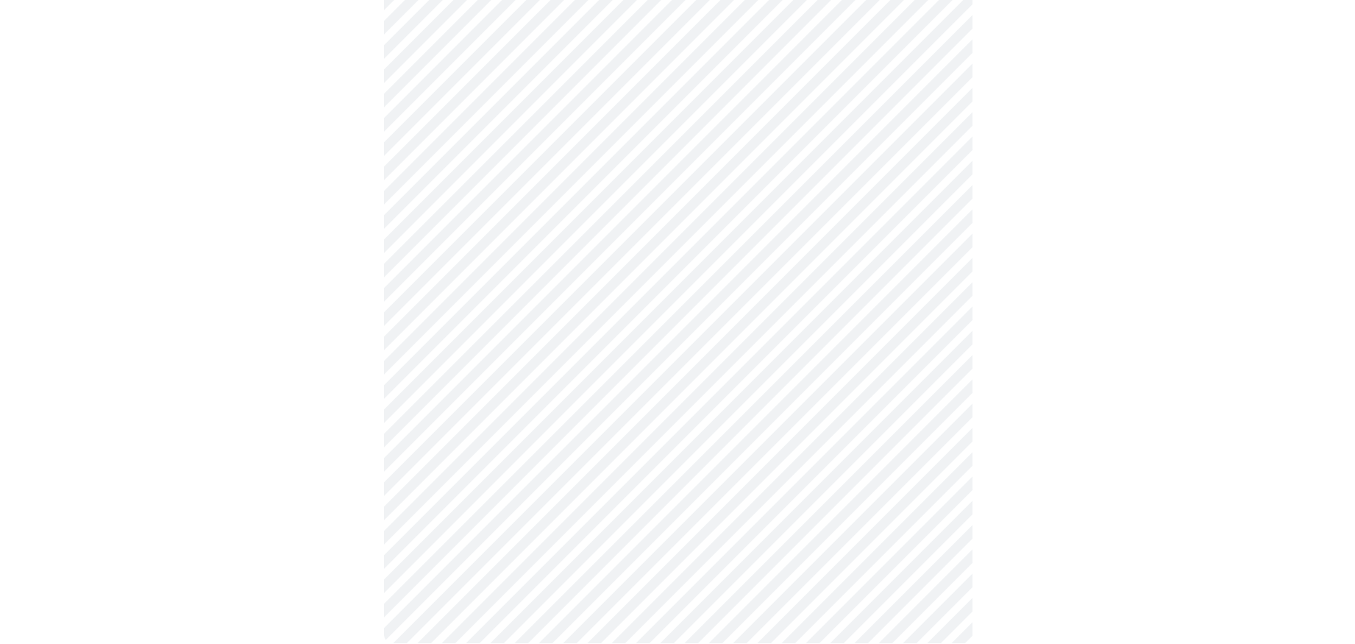
scroll to position [723, 0]
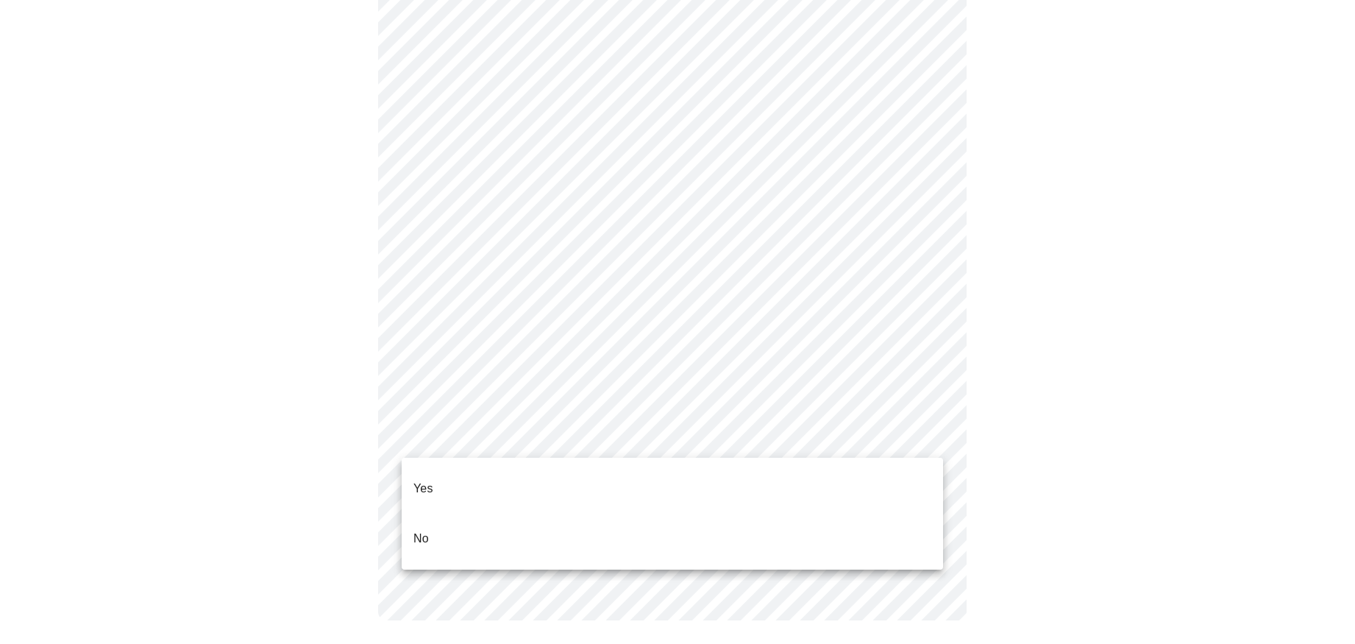
click at [600, 472] on li "Yes" at bounding box center [673, 489] width 542 height 50
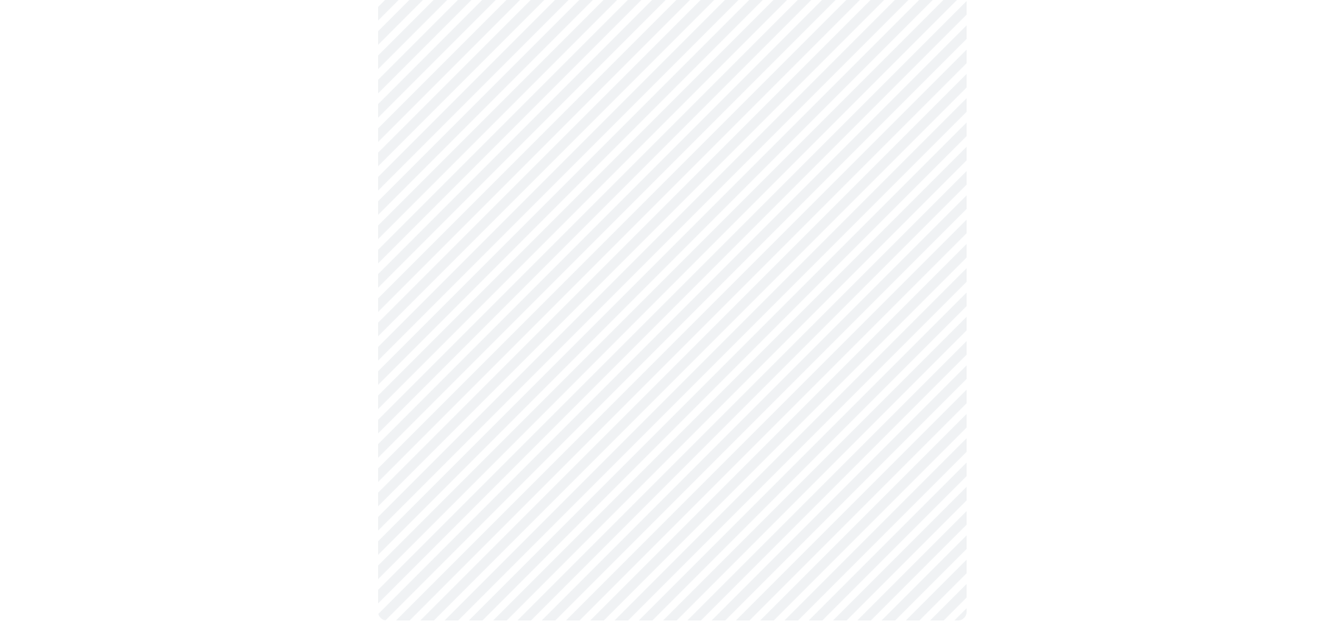
scroll to position [0, 0]
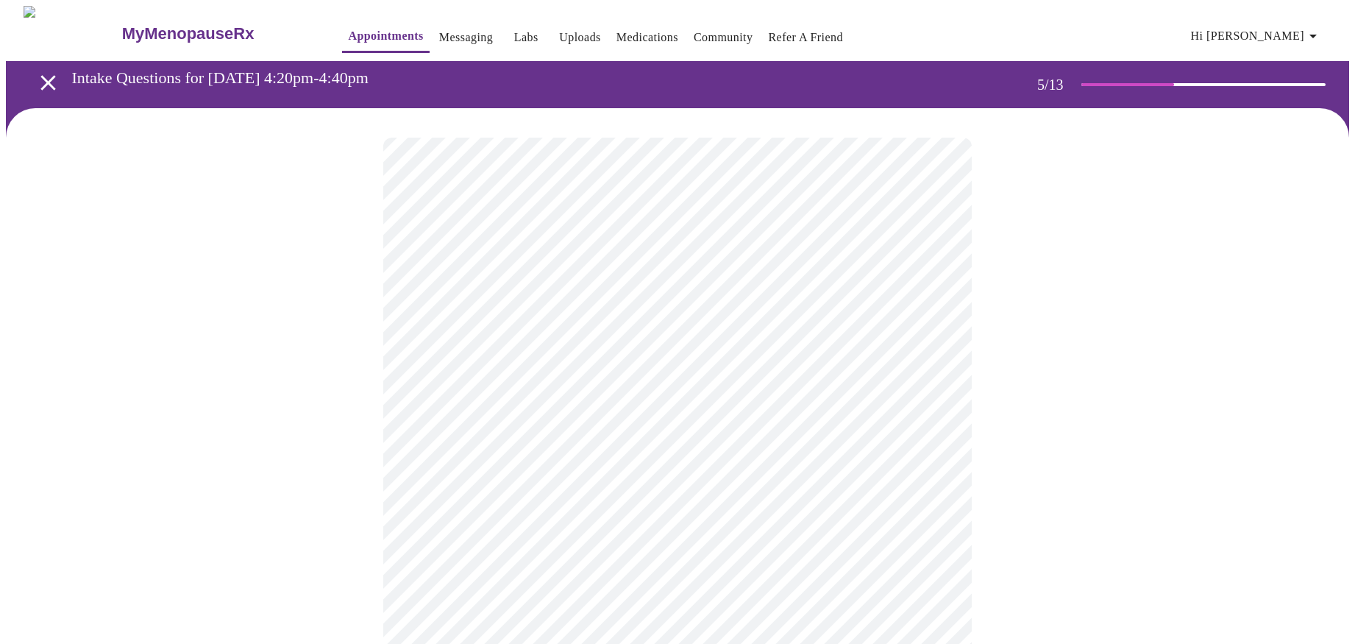
click at [522, 385] on body "MyMenopauseRx Appointments Messaging Labs Uploads Medications Community Refer a…" at bounding box center [678, 533] width 1344 height 1055
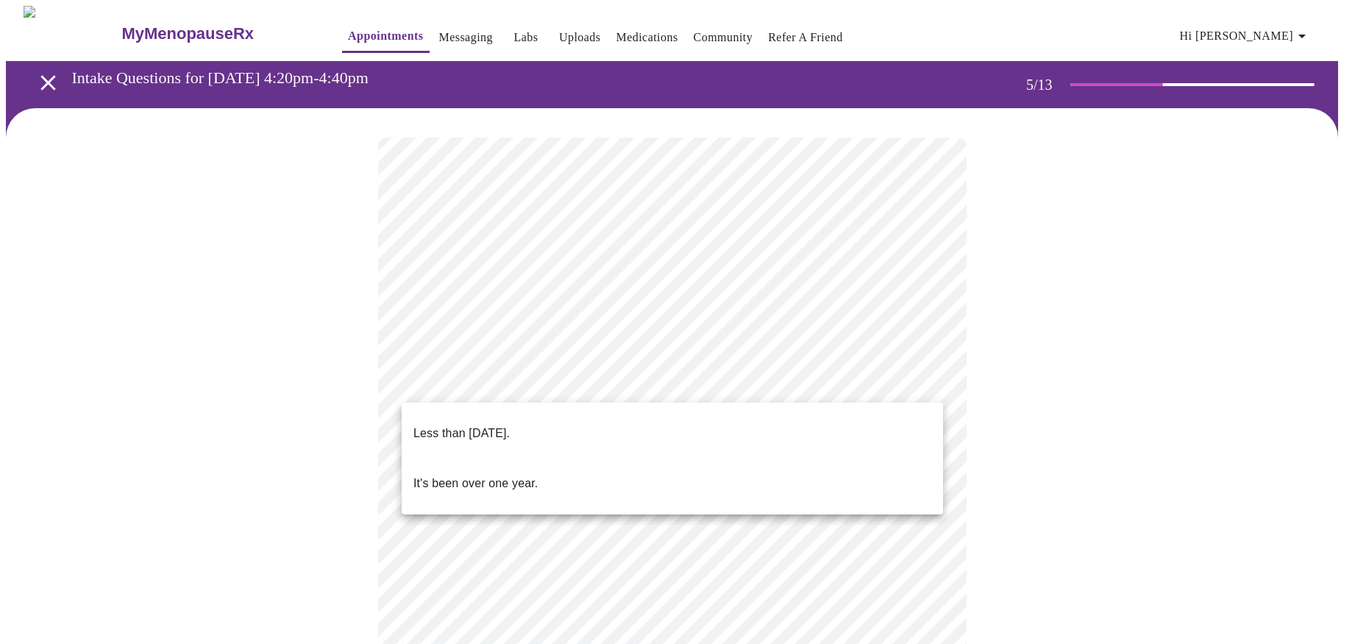
click at [522, 475] on p "It's been over one year." at bounding box center [476, 484] width 124 height 18
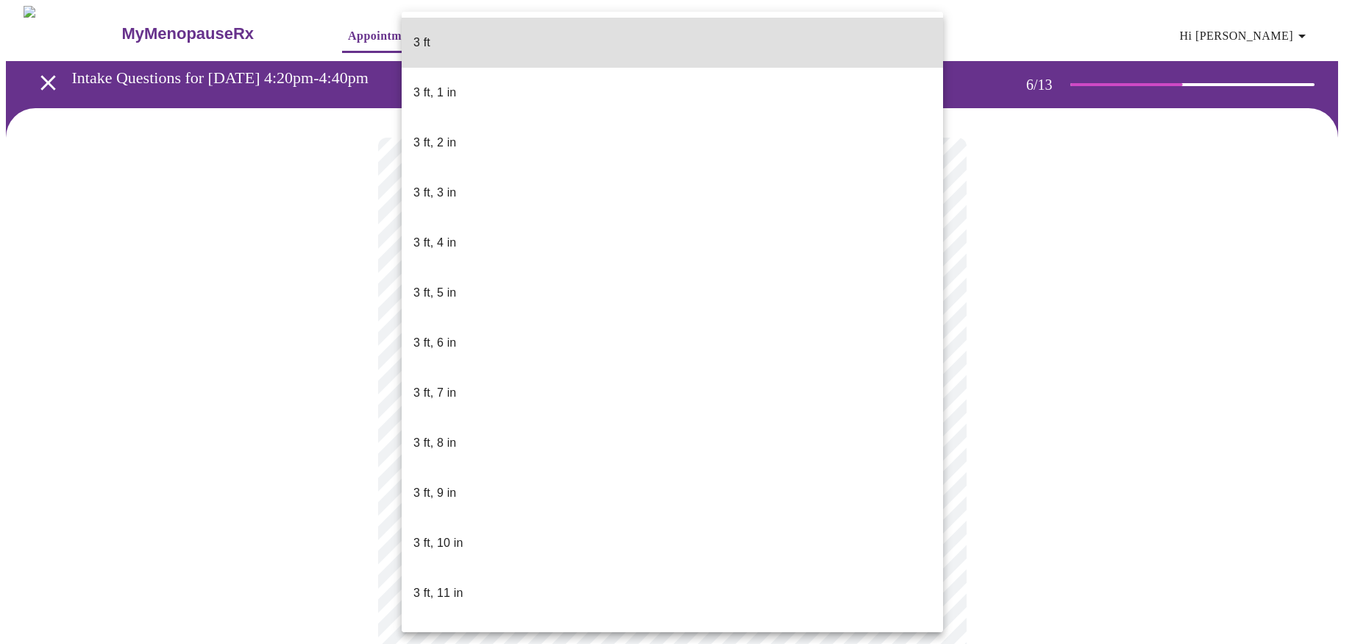
click at [495, 408] on body "MyMenopauseRx Appointments Messaging Labs Uploads Medications Community Refer a…" at bounding box center [678, 399] width 1344 height 786
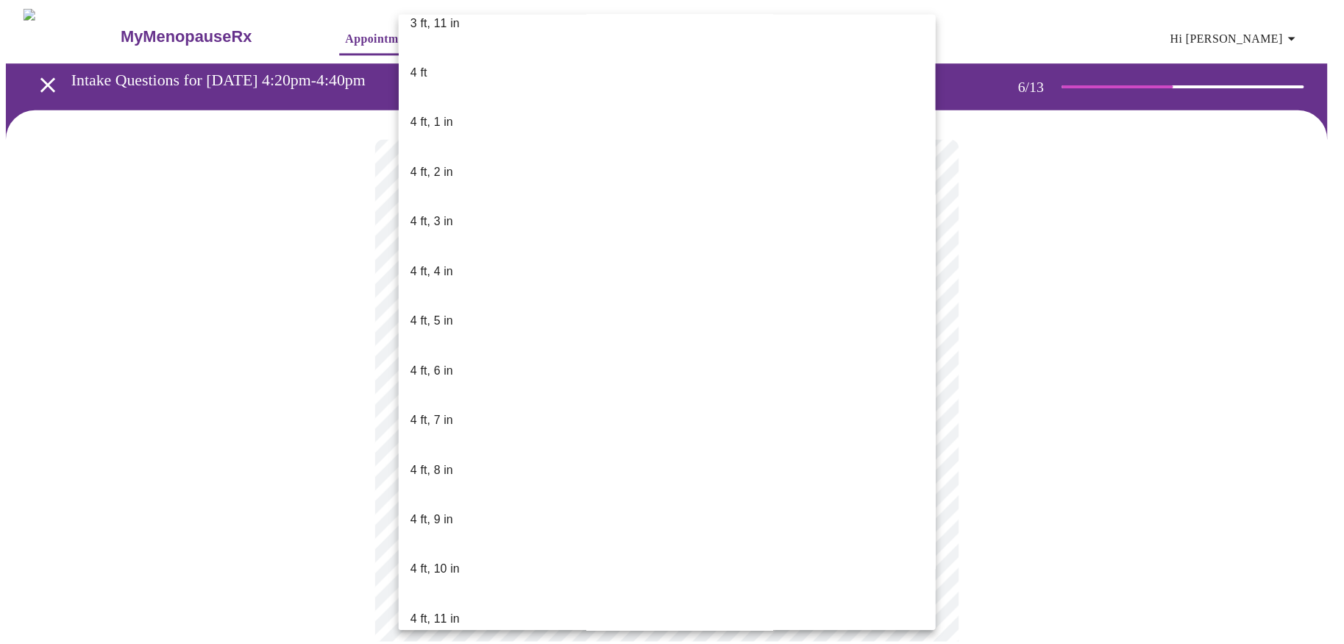
scroll to position [736, 0]
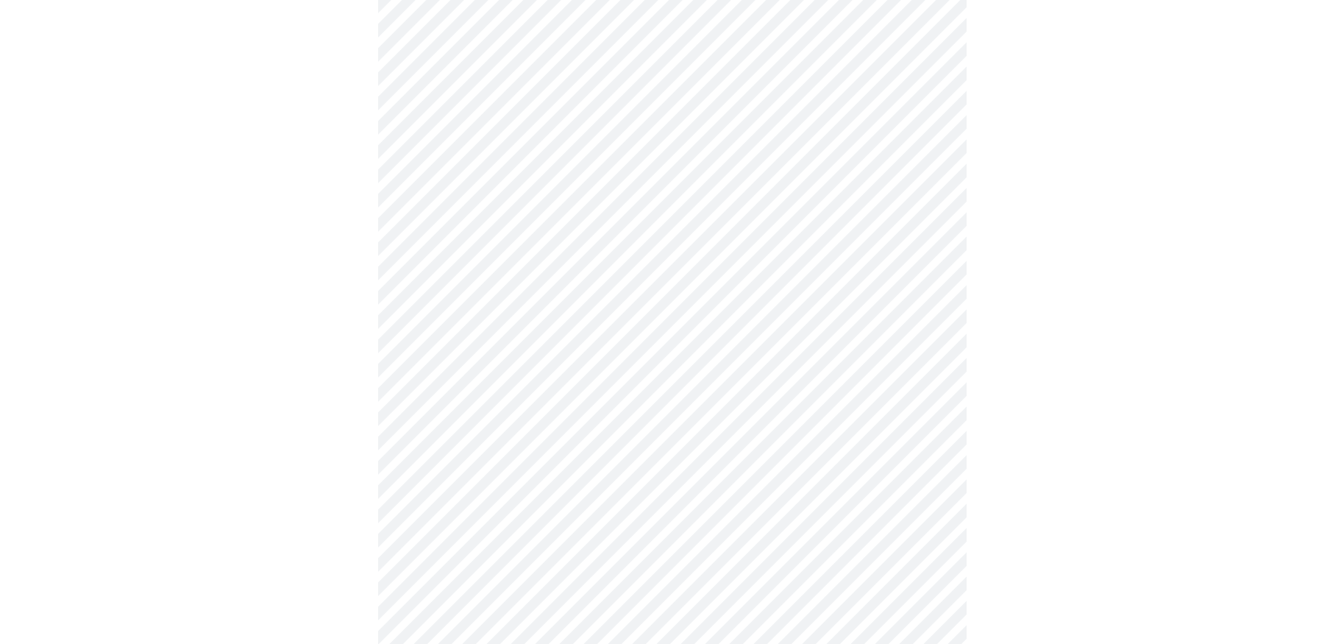
scroll to position [3679, 0]
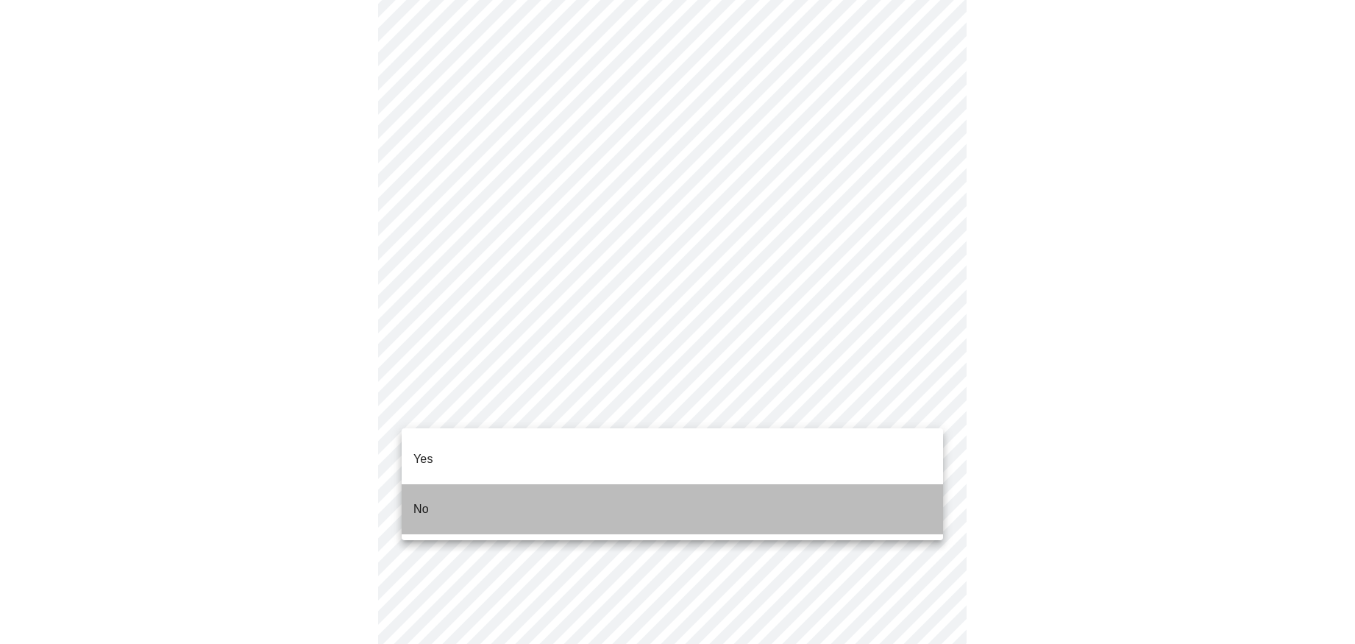
click at [489, 492] on li "No" at bounding box center [673, 509] width 542 height 50
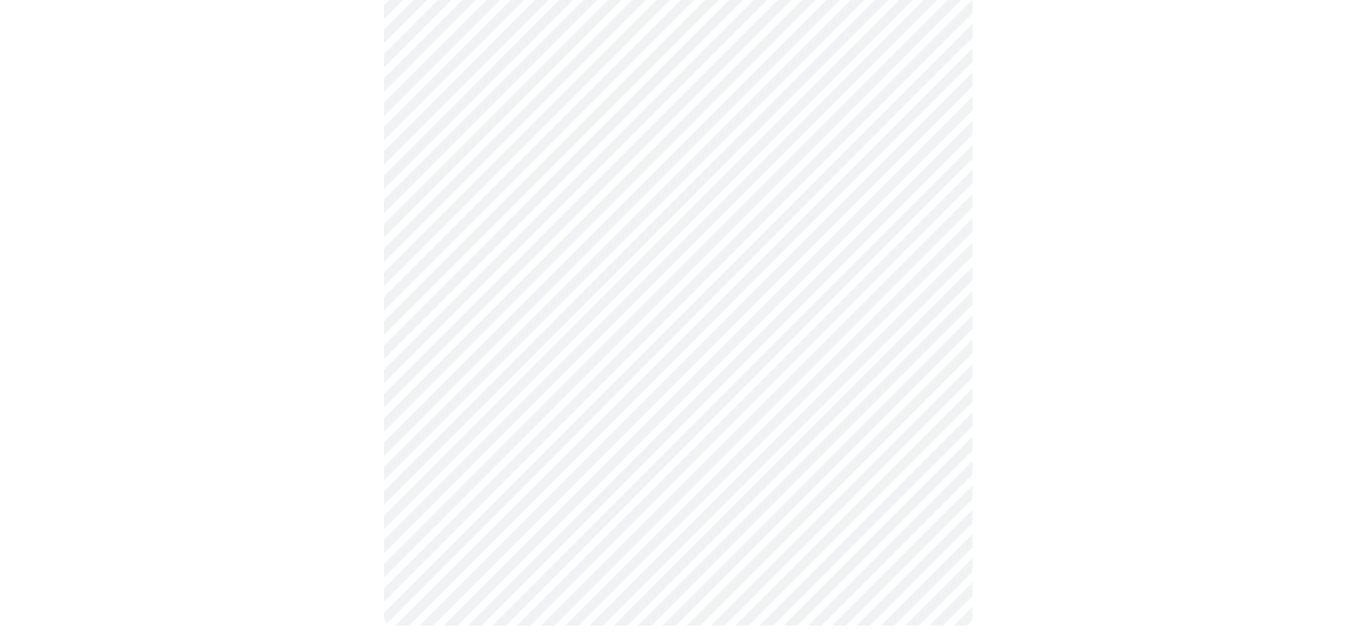
scroll to position [793, 0]
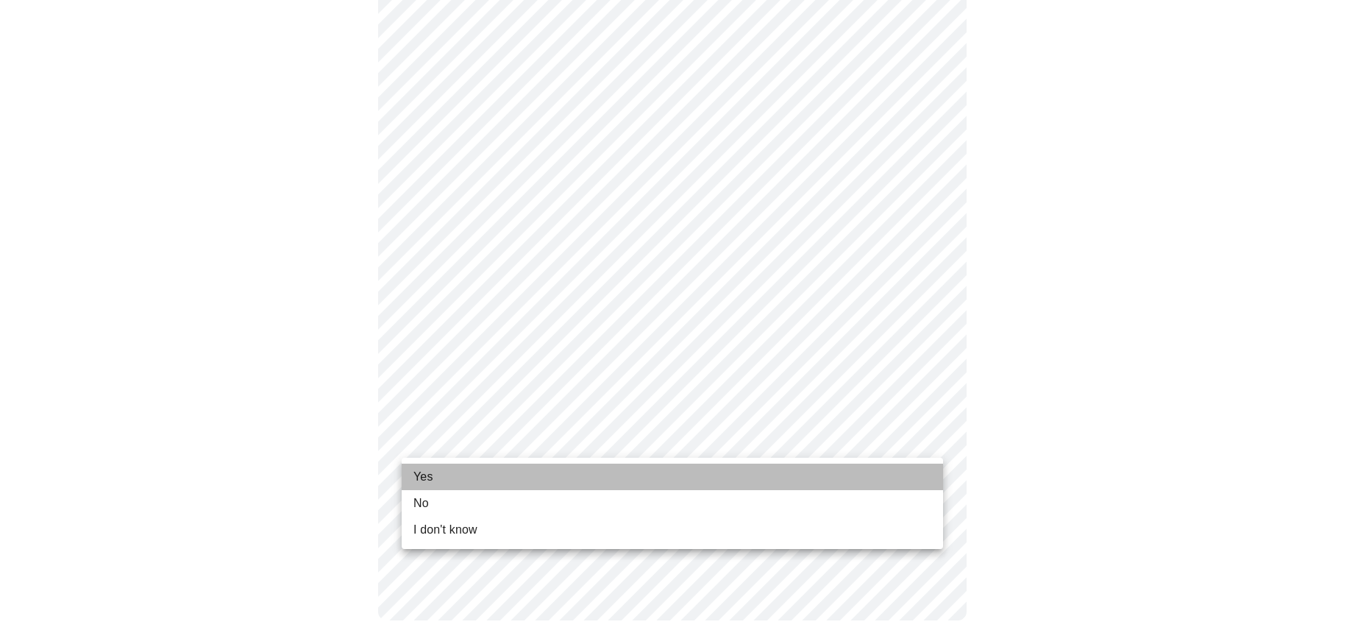
click at [486, 471] on li "Yes" at bounding box center [673, 477] width 542 height 26
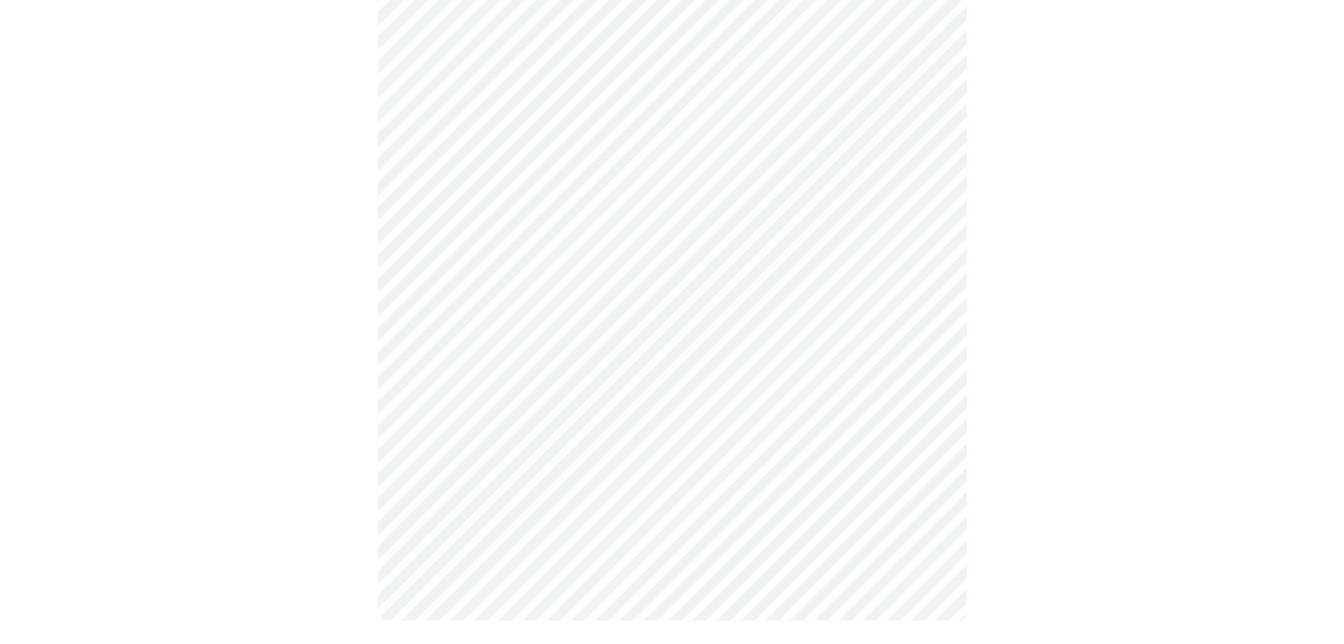
scroll to position [0, 0]
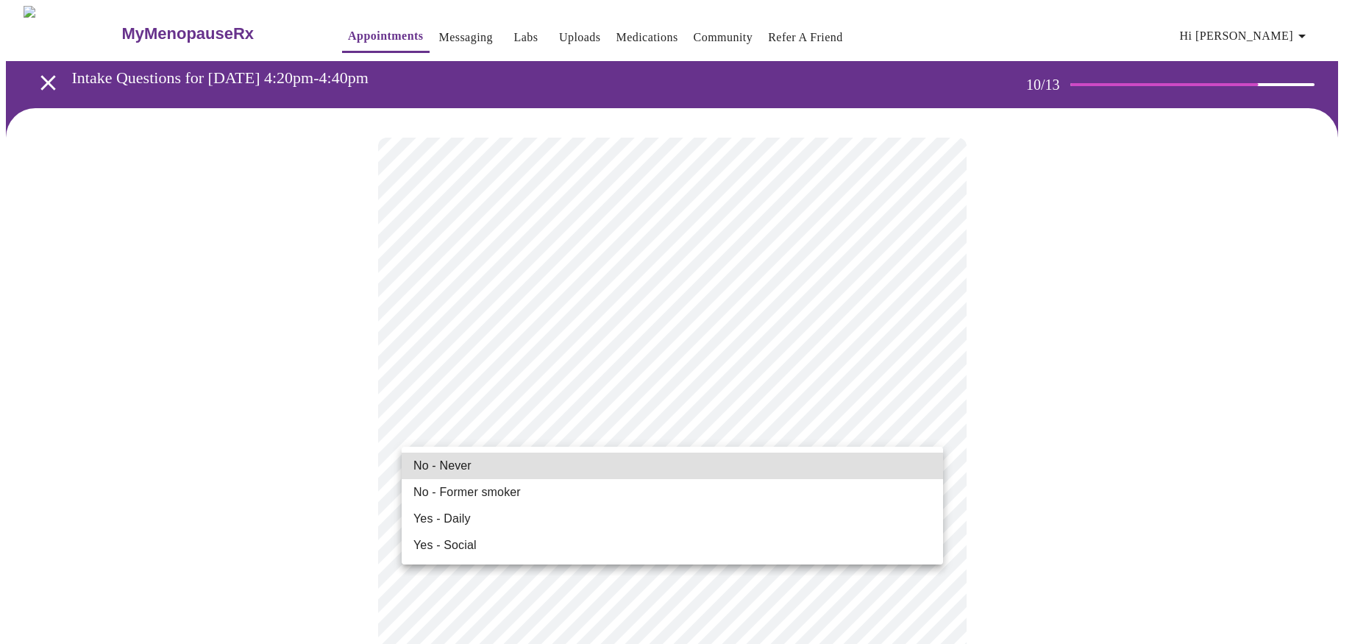
click at [486, 492] on span "No - Former smoker" at bounding box center [467, 492] width 107 height 18
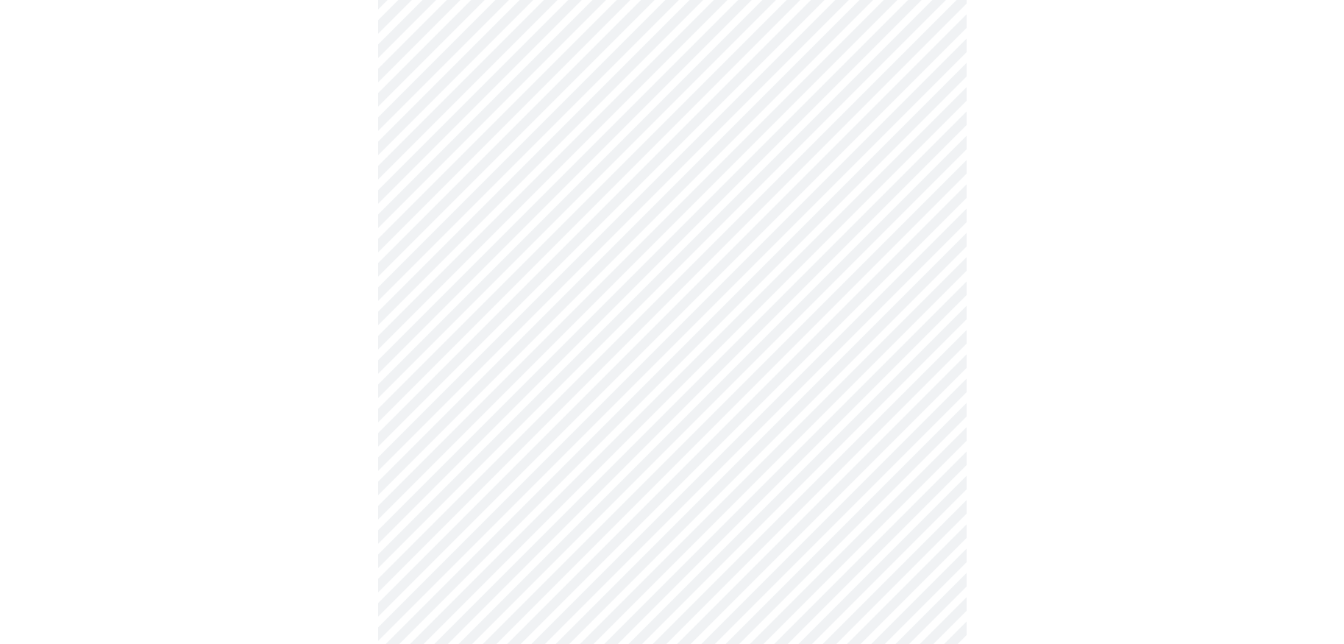
scroll to position [1177, 0]
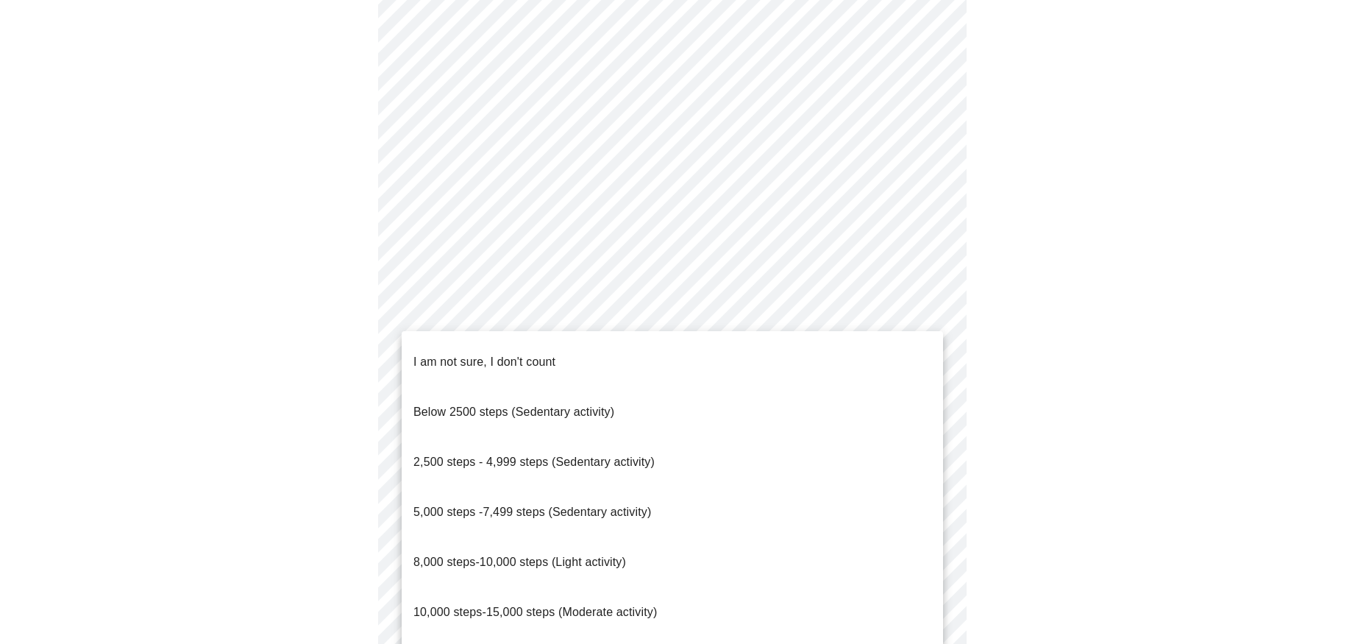
click at [616, 456] on span "2,500 steps - 4,999 steps (Sedentary activity)" at bounding box center [534, 462] width 241 height 13
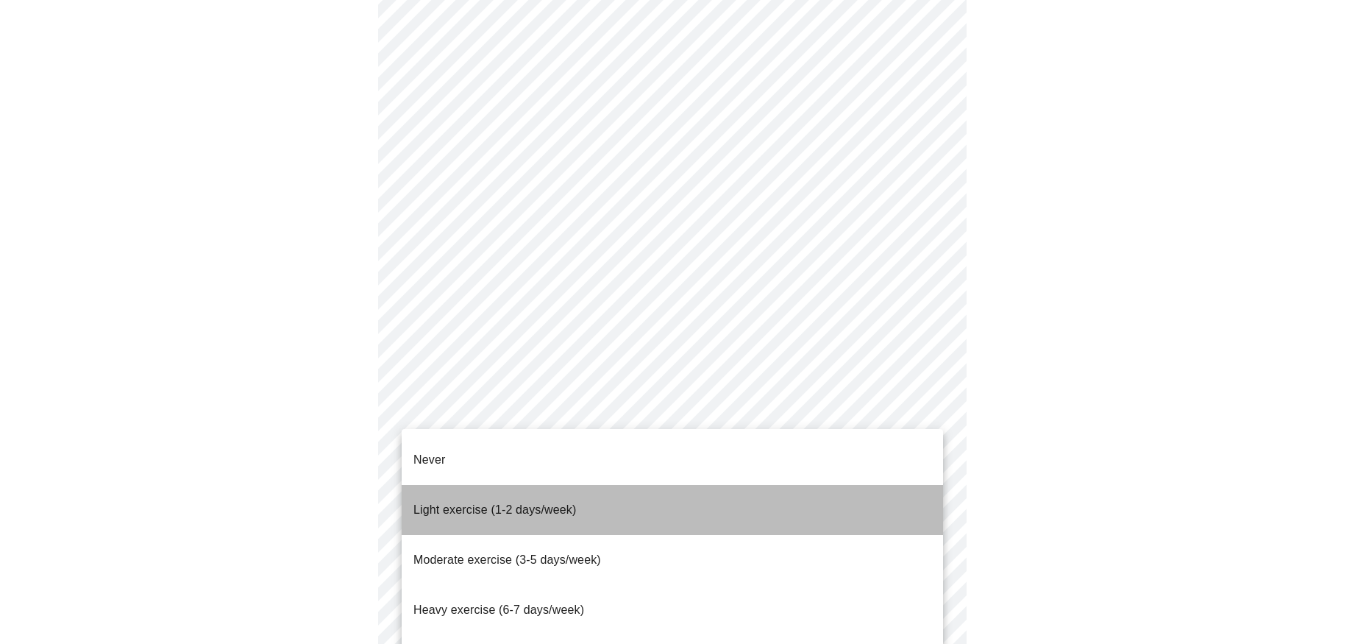
click at [452, 503] on span "Light exercise (1-2 days/week)" at bounding box center [495, 509] width 163 height 13
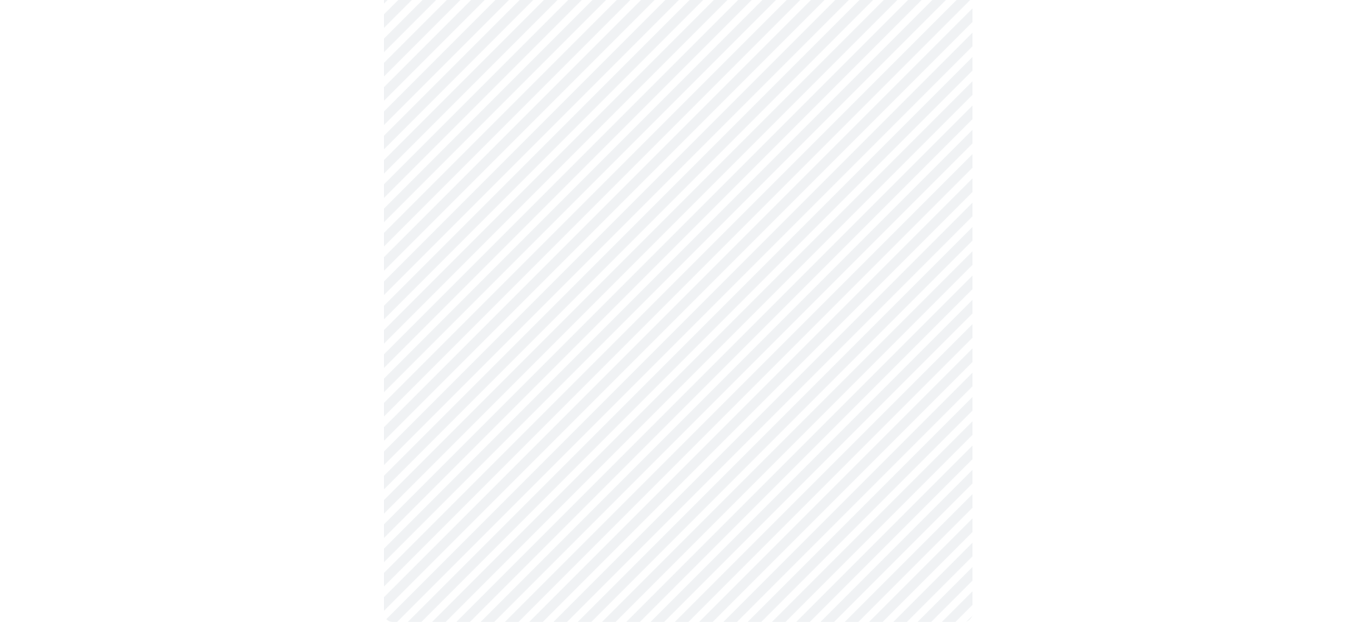
scroll to position [1266, 0]
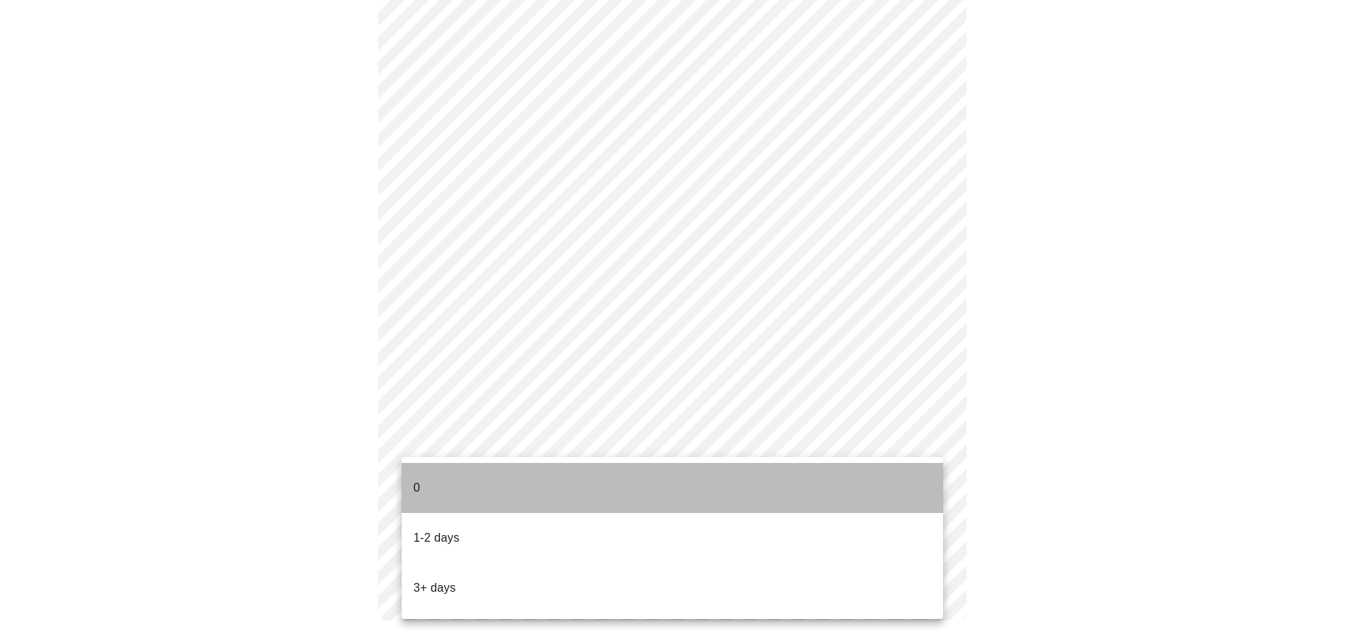
click at [504, 482] on li "0" at bounding box center [673, 488] width 542 height 50
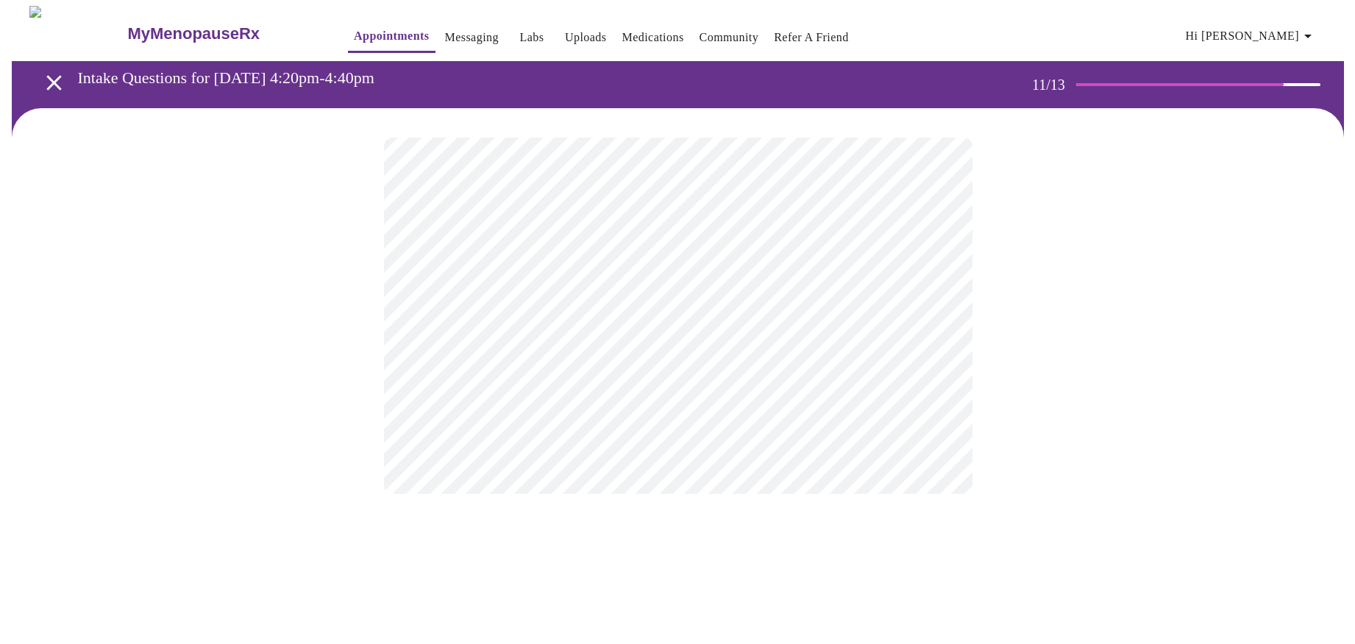
scroll to position [0, 0]
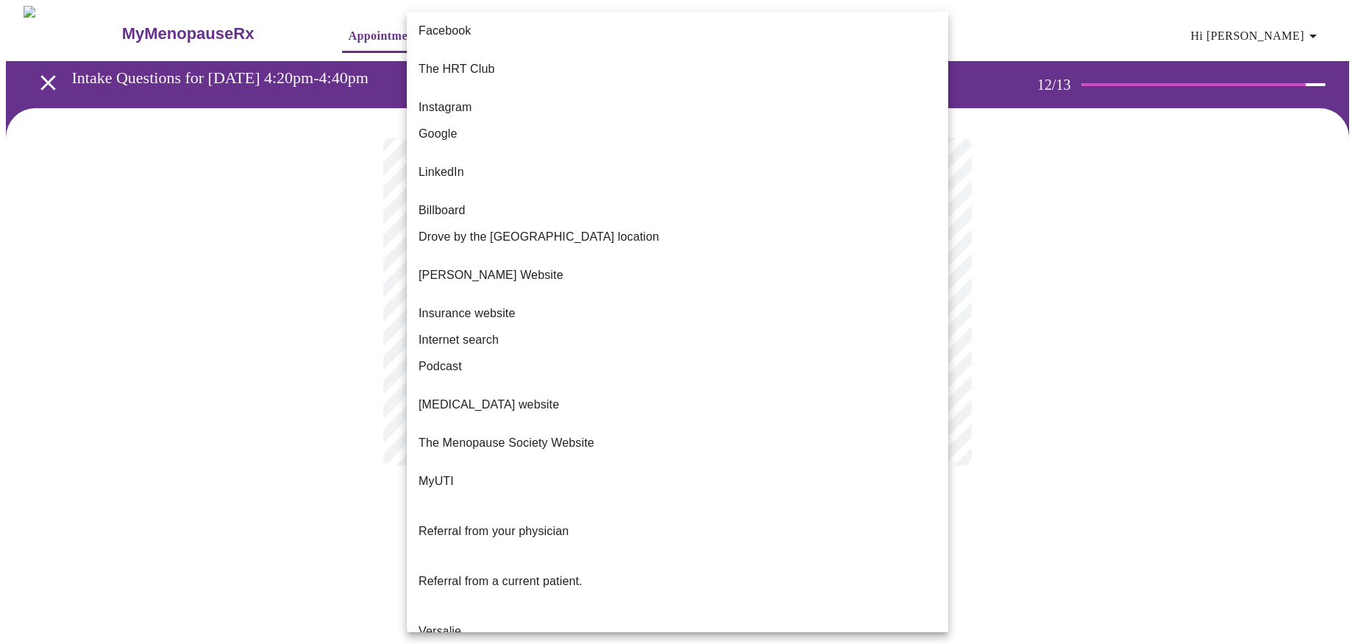
click at [617, 302] on body "MyMenopauseRx Appointments Messaging Labs Uploads Medications Community Refer a…" at bounding box center [678, 250] width 1344 height 489
click at [433, 125] on span "Google" at bounding box center [438, 134] width 39 height 18
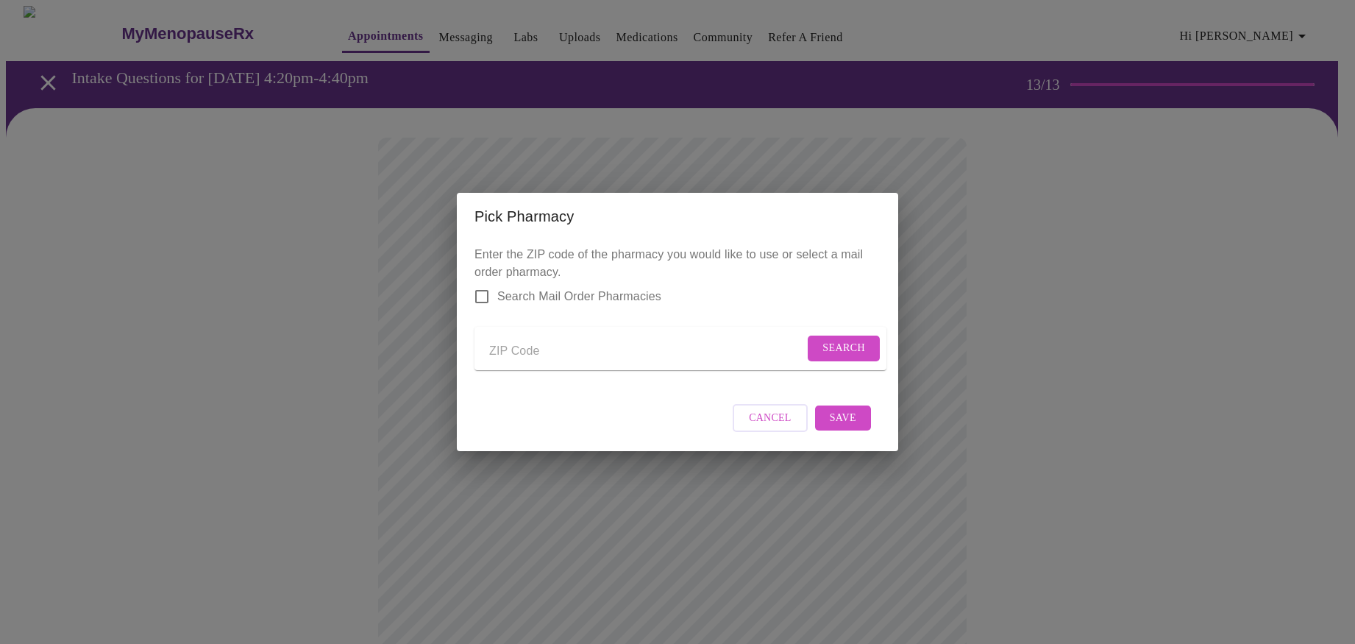
click at [545, 348] on input "Send a message to your care team" at bounding box center [646, 351] width 315 height 24
type input "34787"
click at [842, 341] on span "Search" at bounding box center [844, 348] width 43 height 18
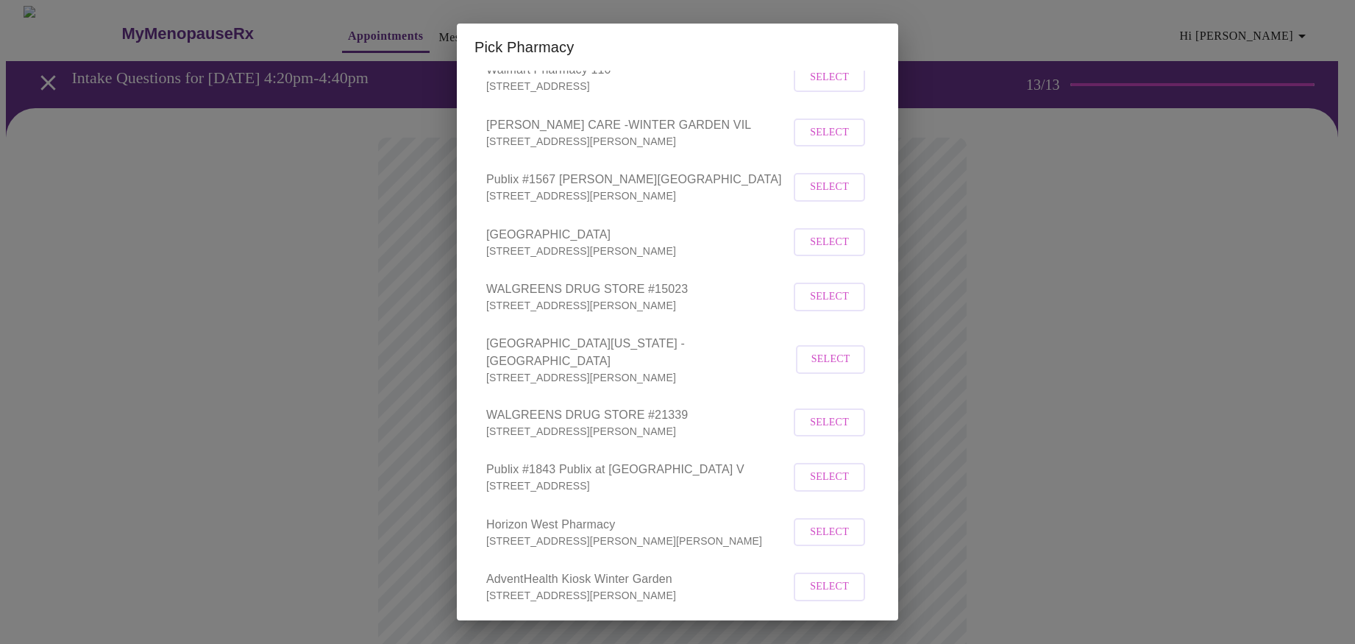
scroll to position [780, 0]
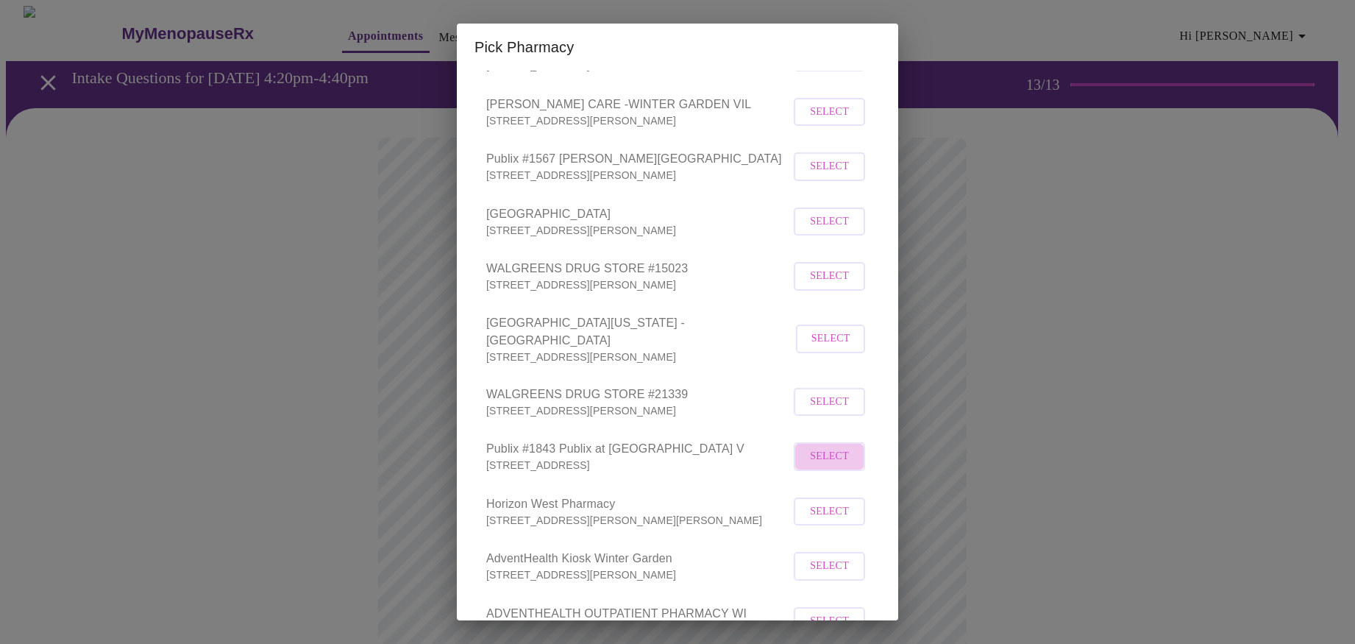
click at [817, 466] on span "Select" at bounding box center [829, 456] width 39 height 18
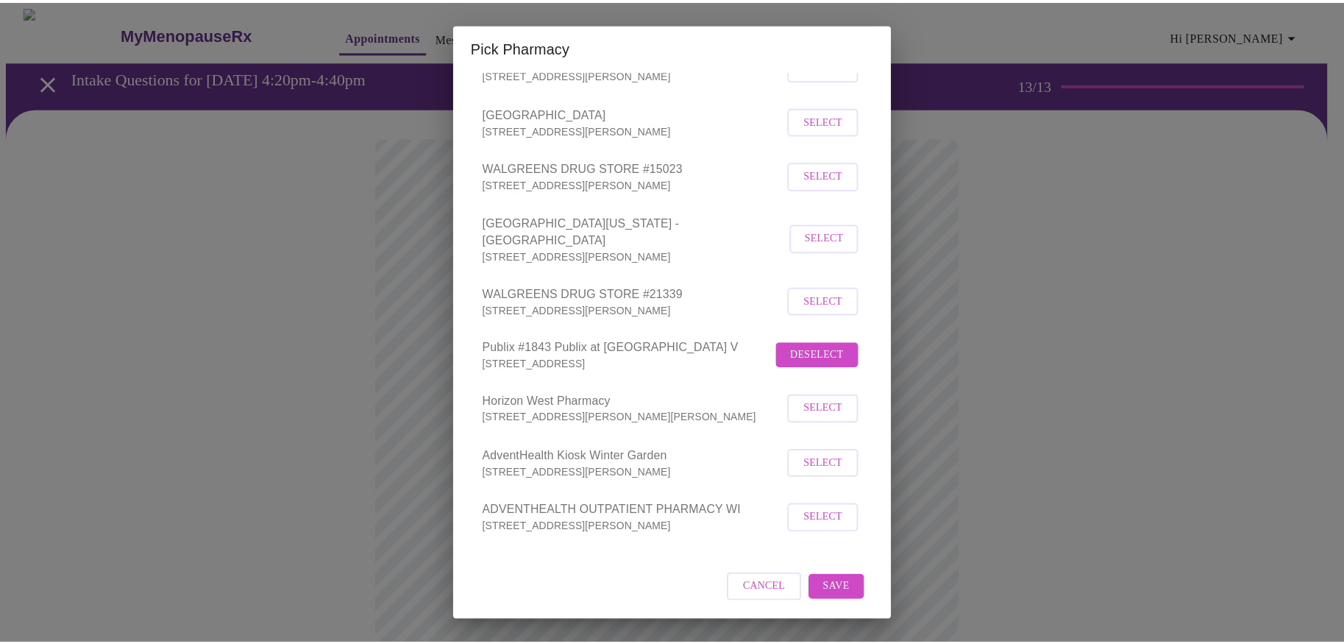
scroll to position [925, 0]
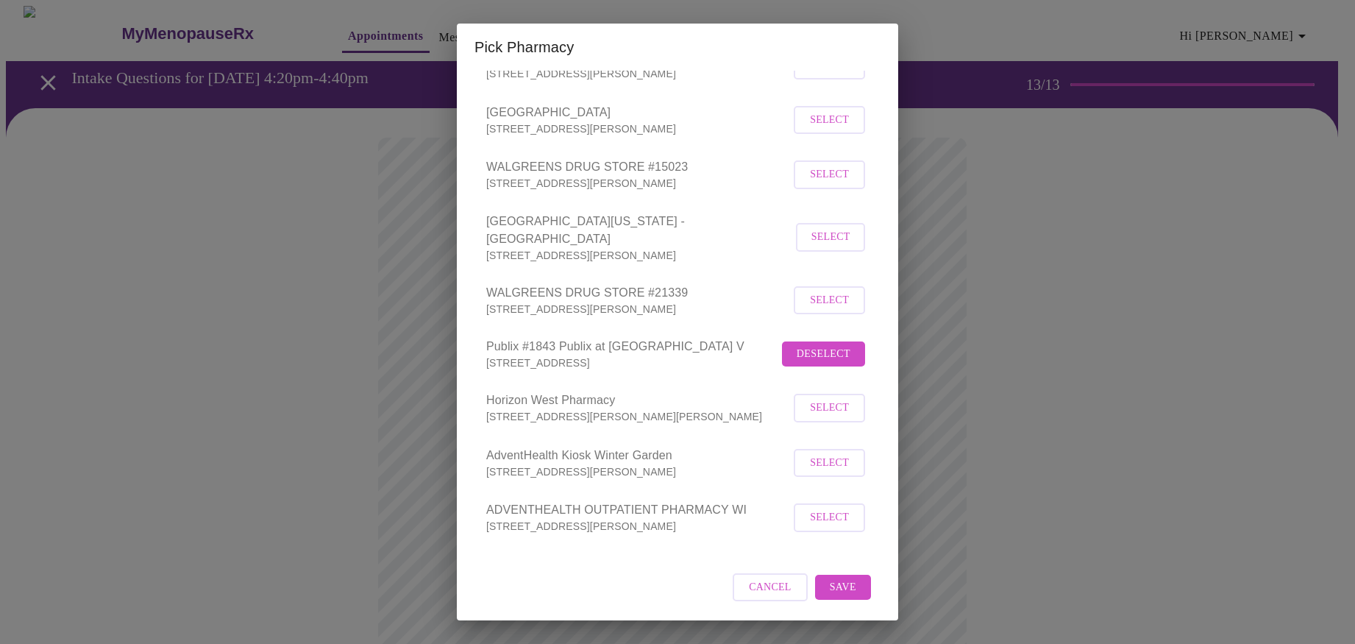
click at [831, 589] on span "Save" at bounding box center [843, 587] width 26 height 18
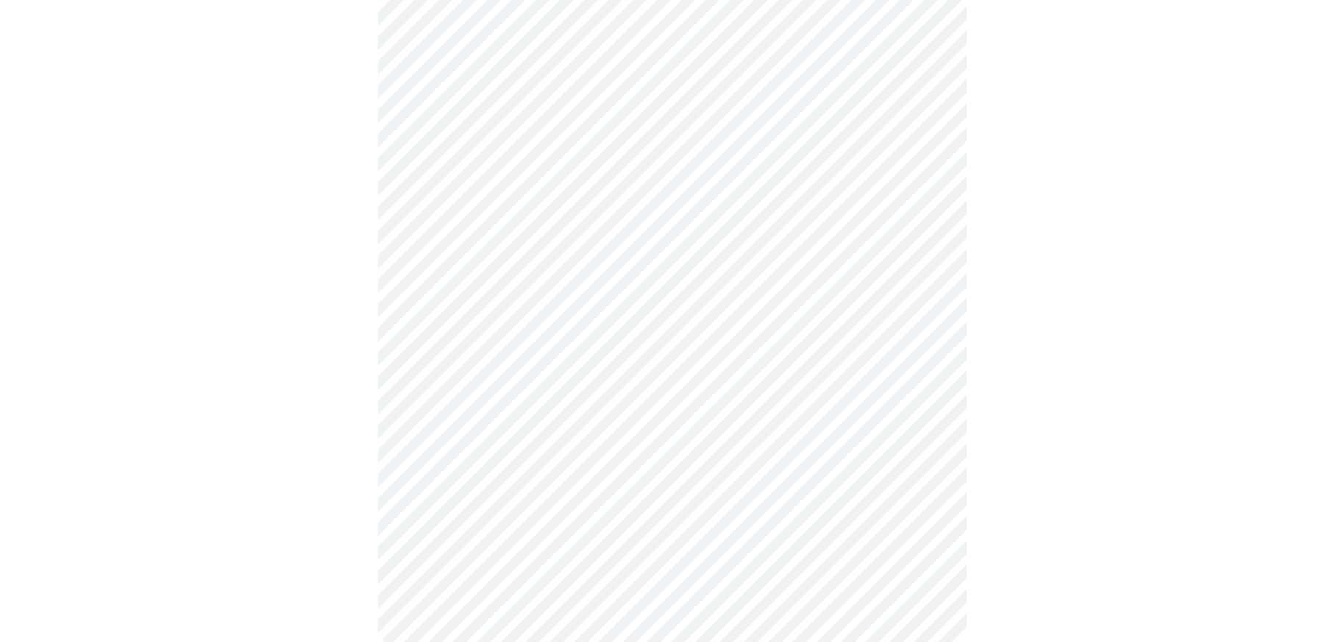
scroll to position [463, 0]
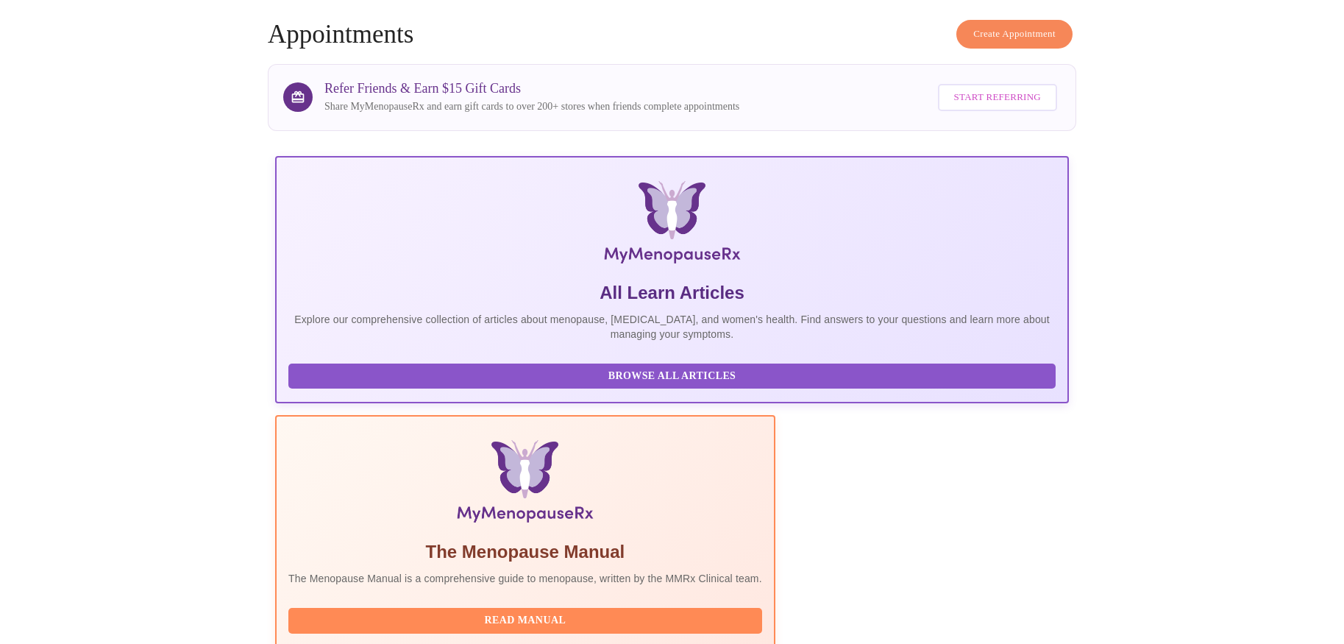
scroll to position [162, 0]
